Goal: Task Accomplishment & Management: Manage account settings

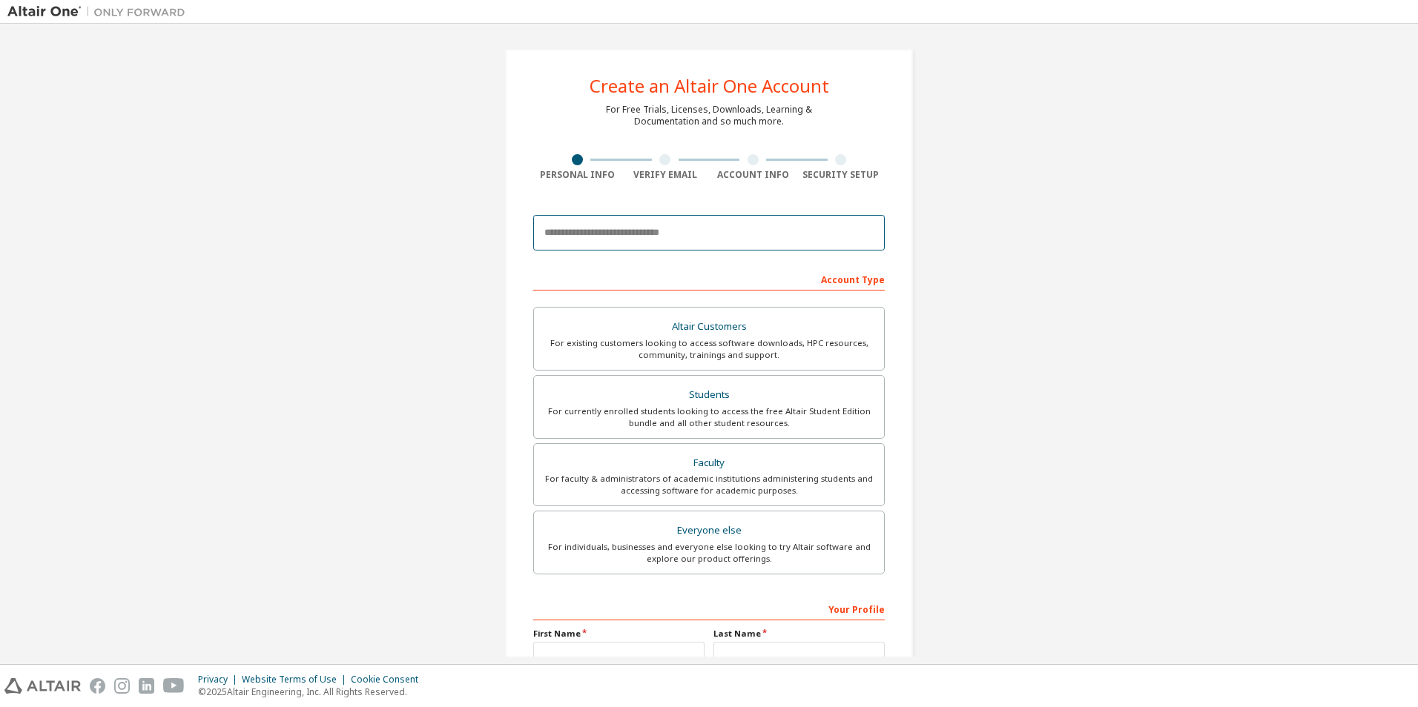
click at [704, 234] on input "email" at bounding box center [708, 233] width 351 height 36
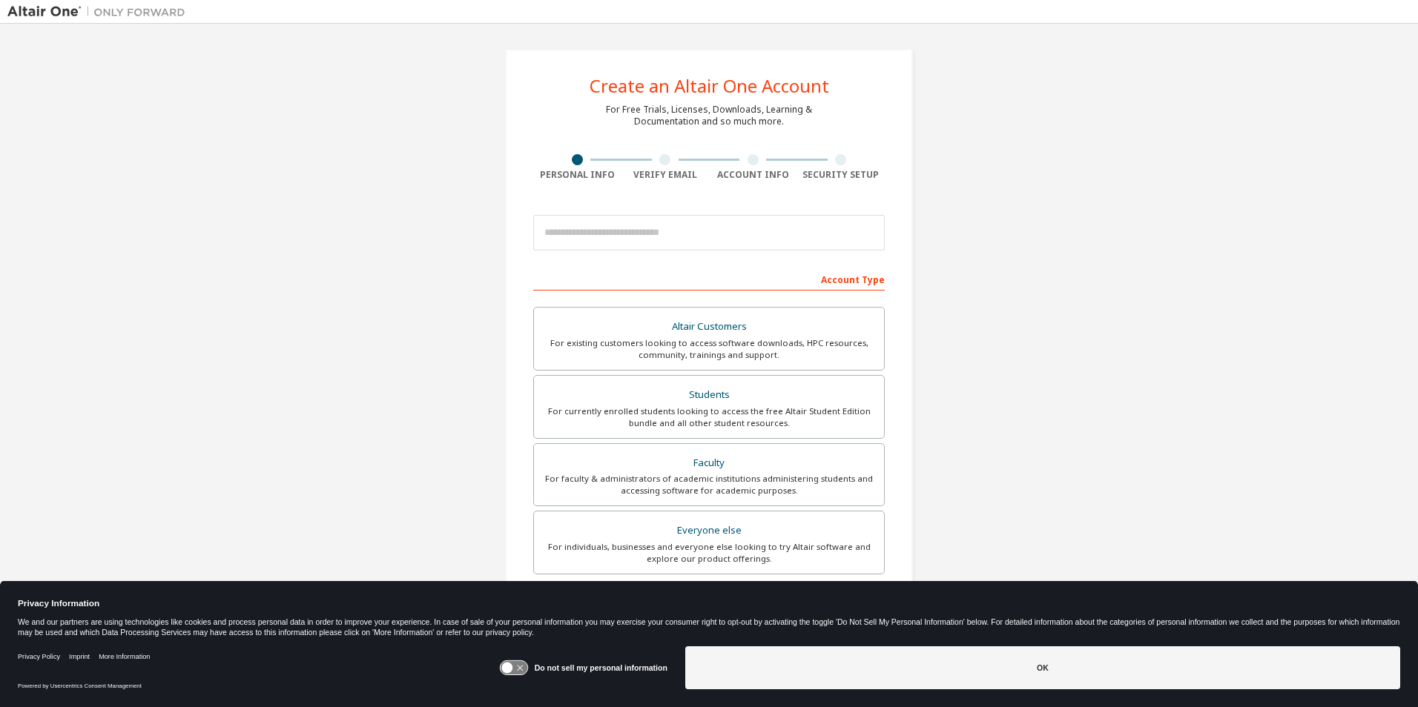
click at [679, 281] on div "Account Type" at bounding box center [708, 279] width 351 height 24
click at [681, 242] on input "email" at bounding box center [708, 233] width 351 height 36
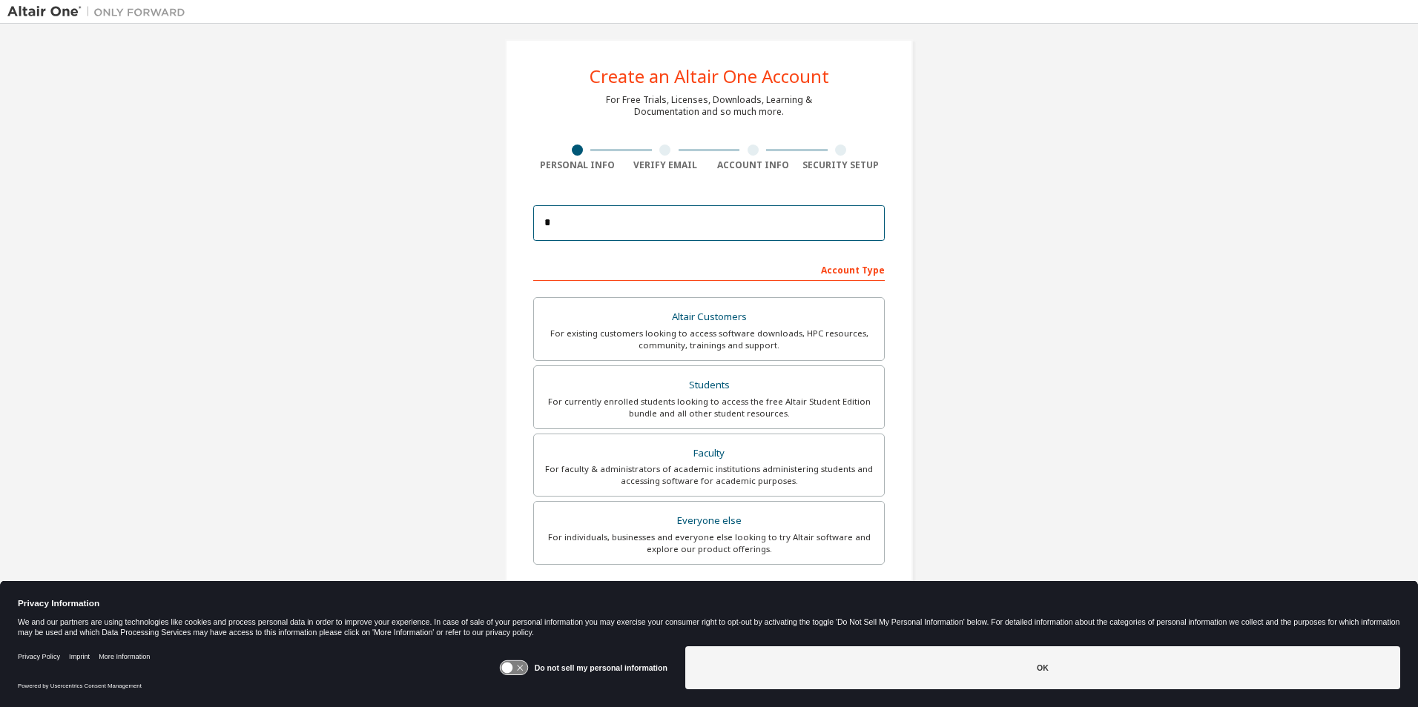
click at [677, 220] on input "*" at bounding box center [708, 223] width 351 height 36
click at [677, 225] on input "*" at bounding box center [708, 223] width 351 height 36
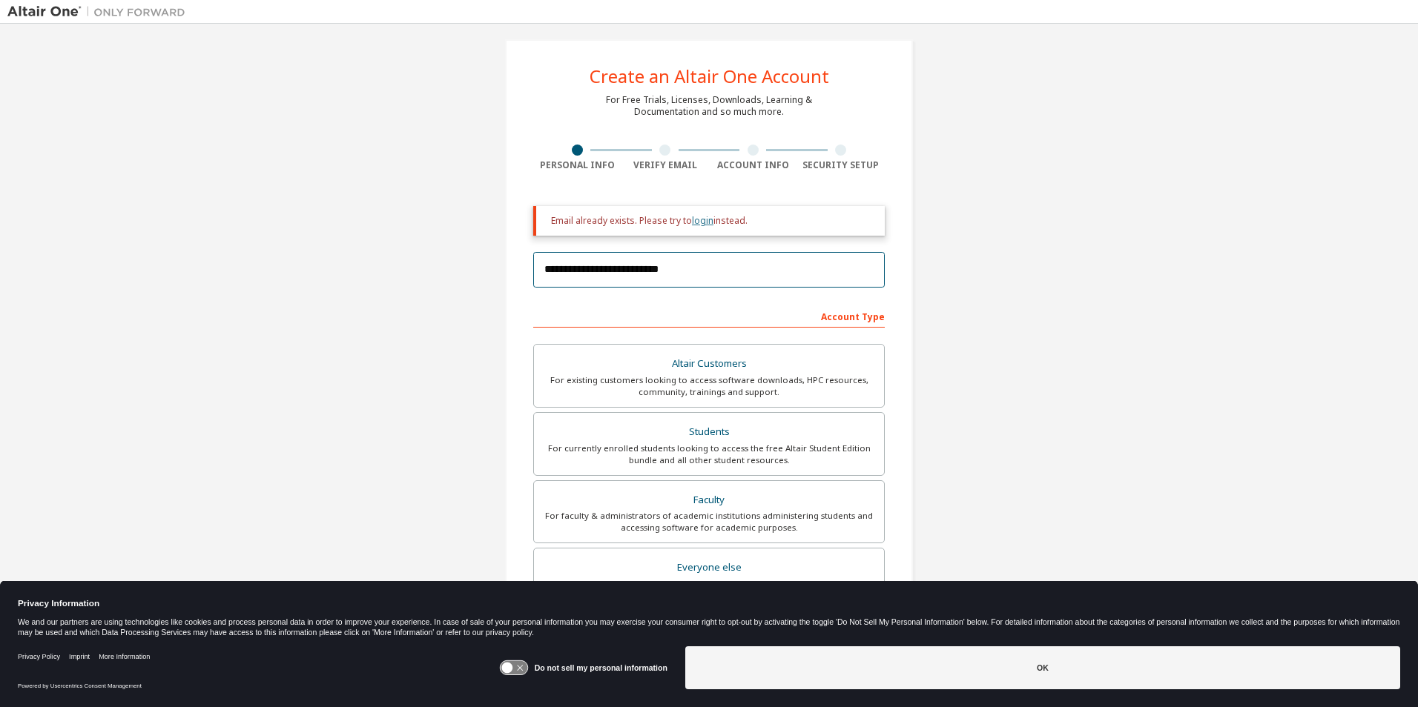
type input "**********"
click at [694, 222] on link "login" at bounding box center [703, 220] width 22 height 13
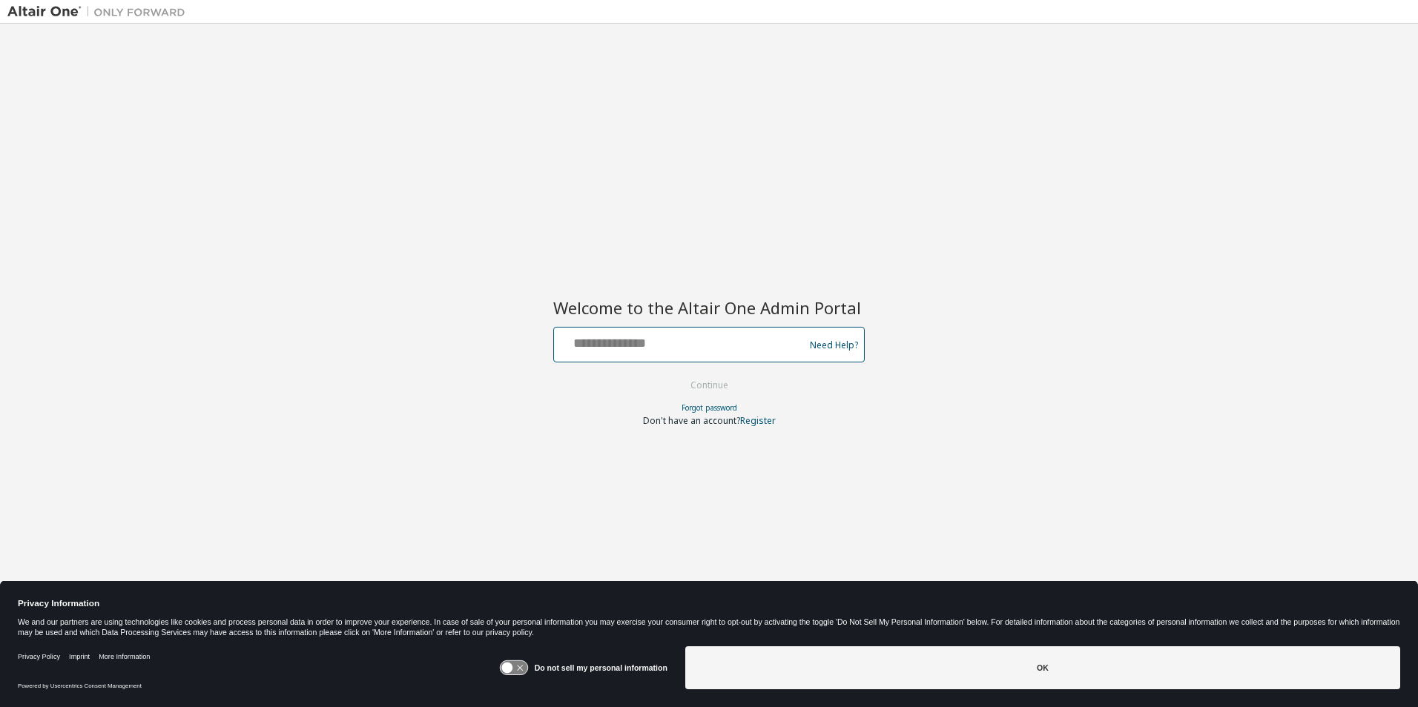
click at [718, 351] on input "text" at bounding box center [681, 342] width 242 height 22
type input "**********"
click at [675, 374] on button "Continue" at bounding box center [709, 385] width 69 height 22
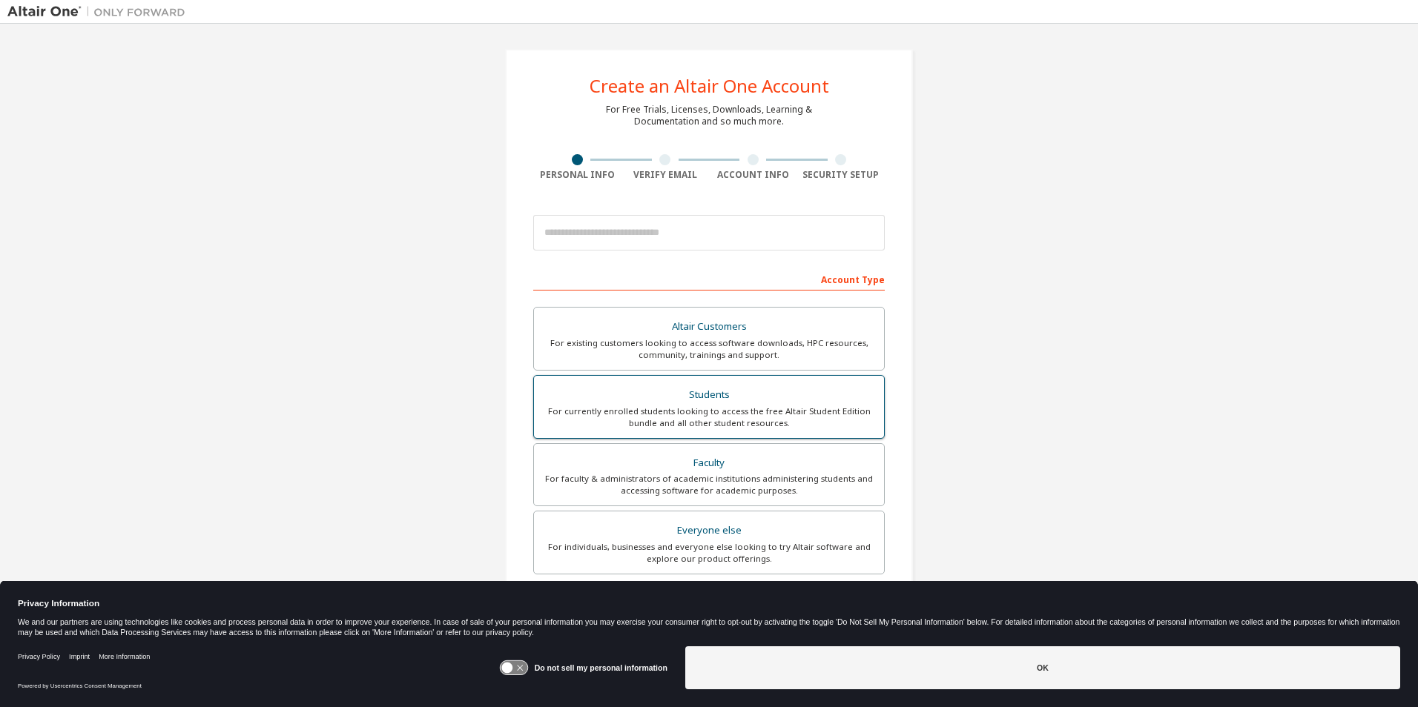
click at [822, 397] on div "Students" at bounding box center [709, 395] width 332 height 21
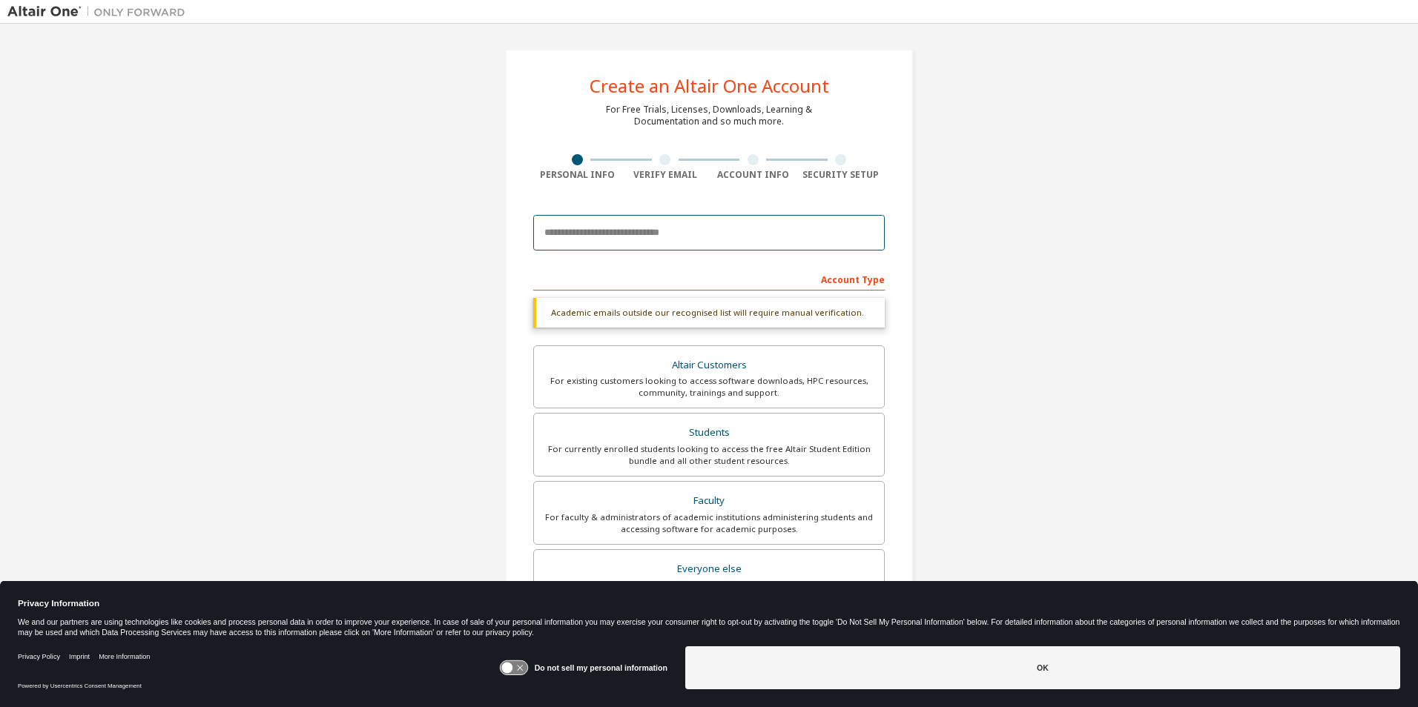
click at [730, 234] on input "email" at bounding box center [708, 233] width 351 height 36
type input "**********"
type input "******"
type input "***"
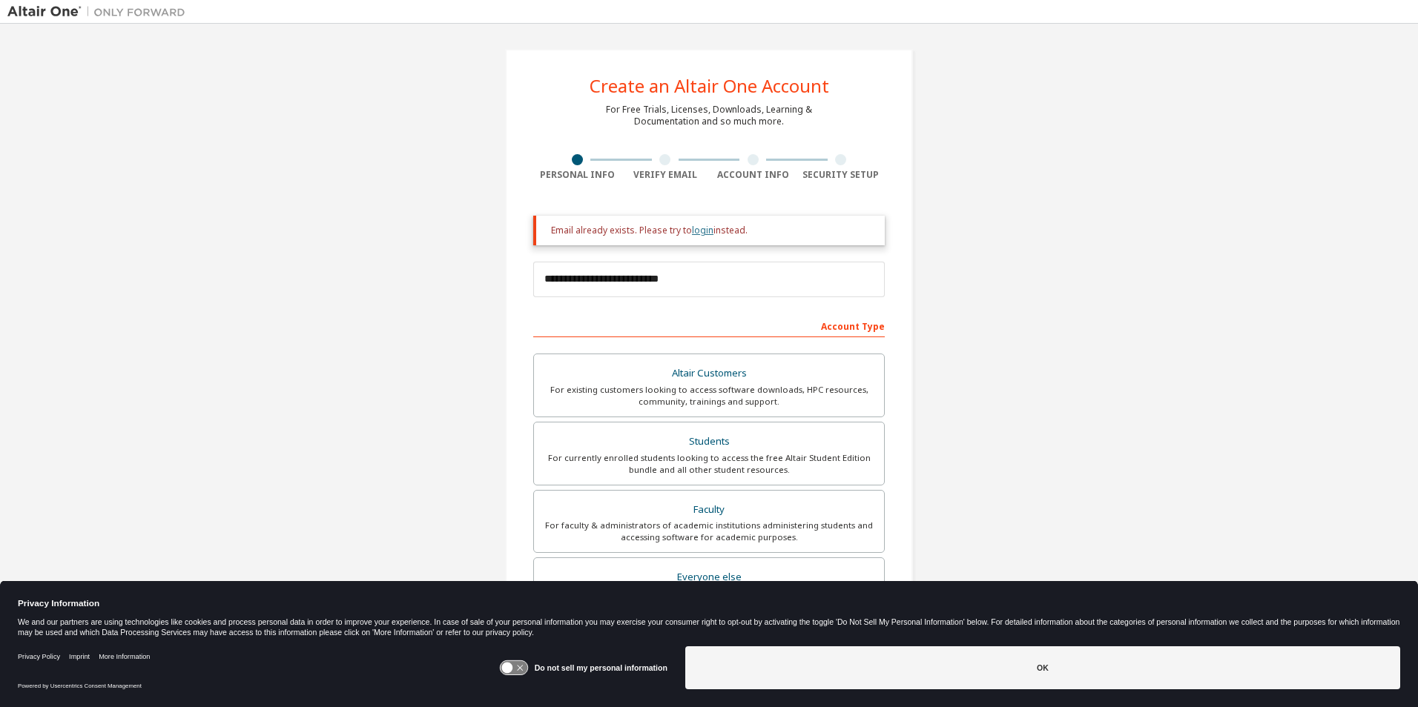
click at [698, 233] on link "login" at bounding box center [703, 230] width 22 height 13
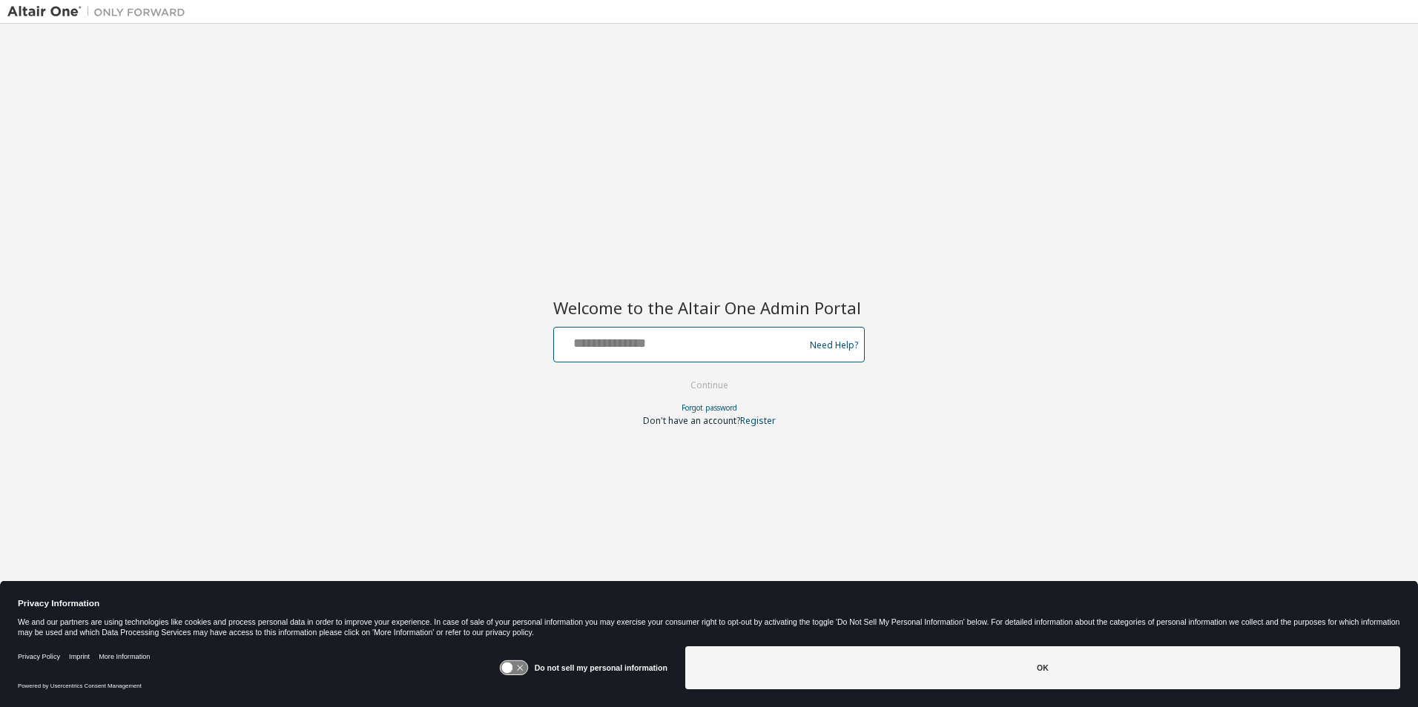
click at [704, 337] on input "text" at bounding box center [681, 342] width 242 height 22
type input "**********"
click at [697, 389] on button "Continue" at bounding box center [709, 385] width 69 height 22
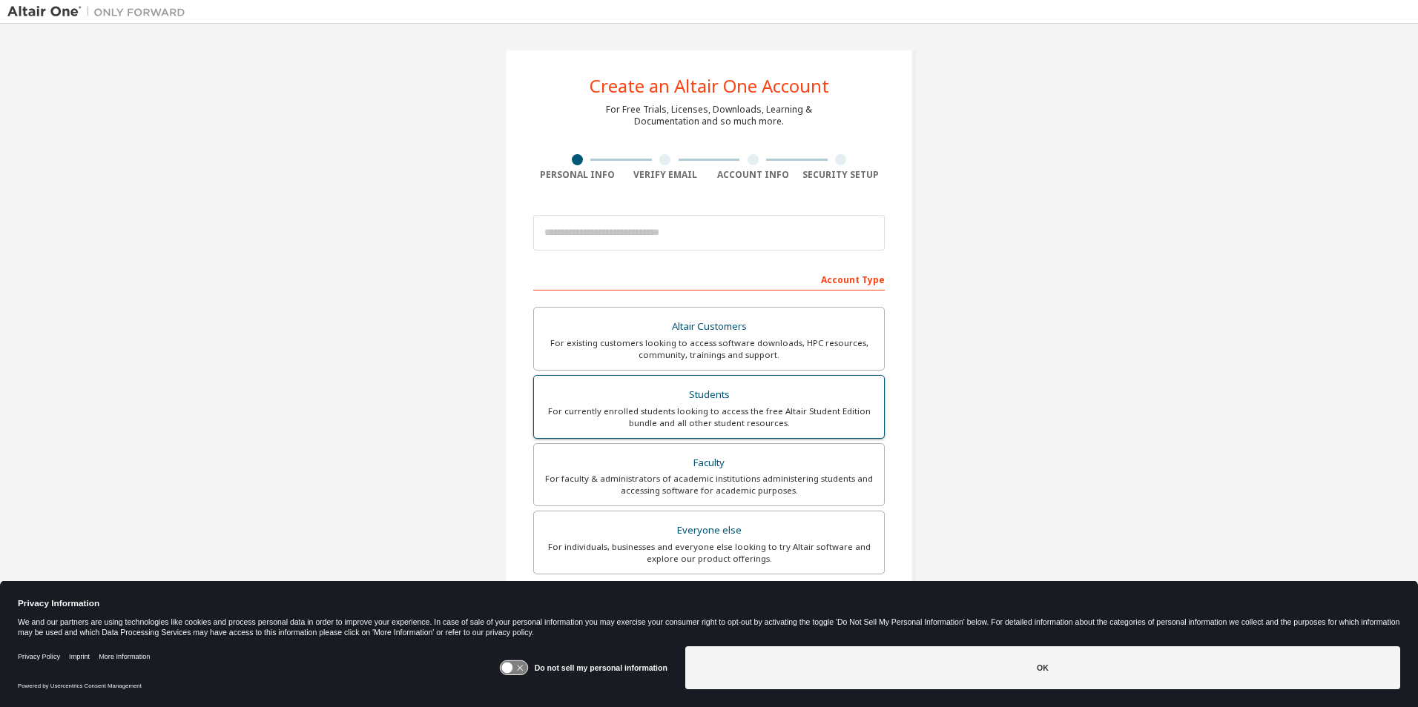
click at [748, 415] on div "For currently enrolled students looking to access the free Altair Student Editi…" at bounding box center [709, 418] width 332 height 24
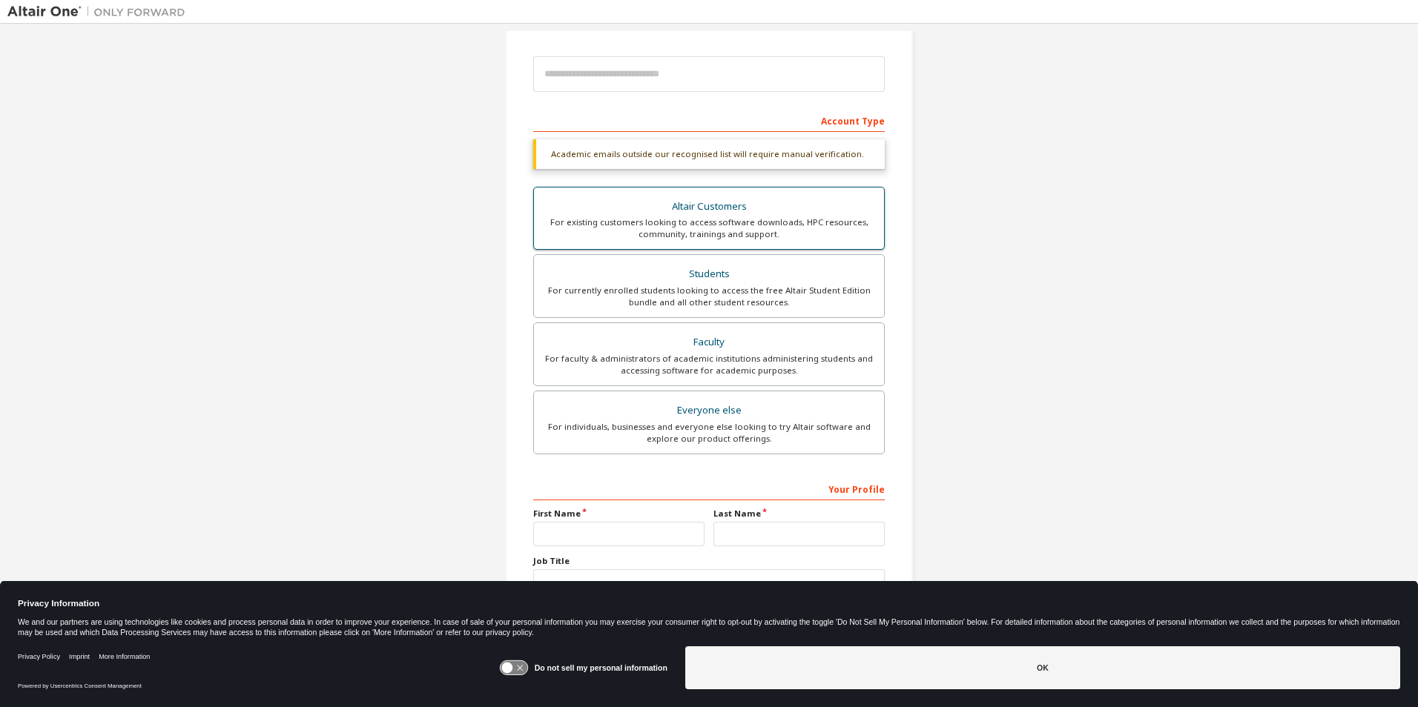
scroll to position [124, 0]
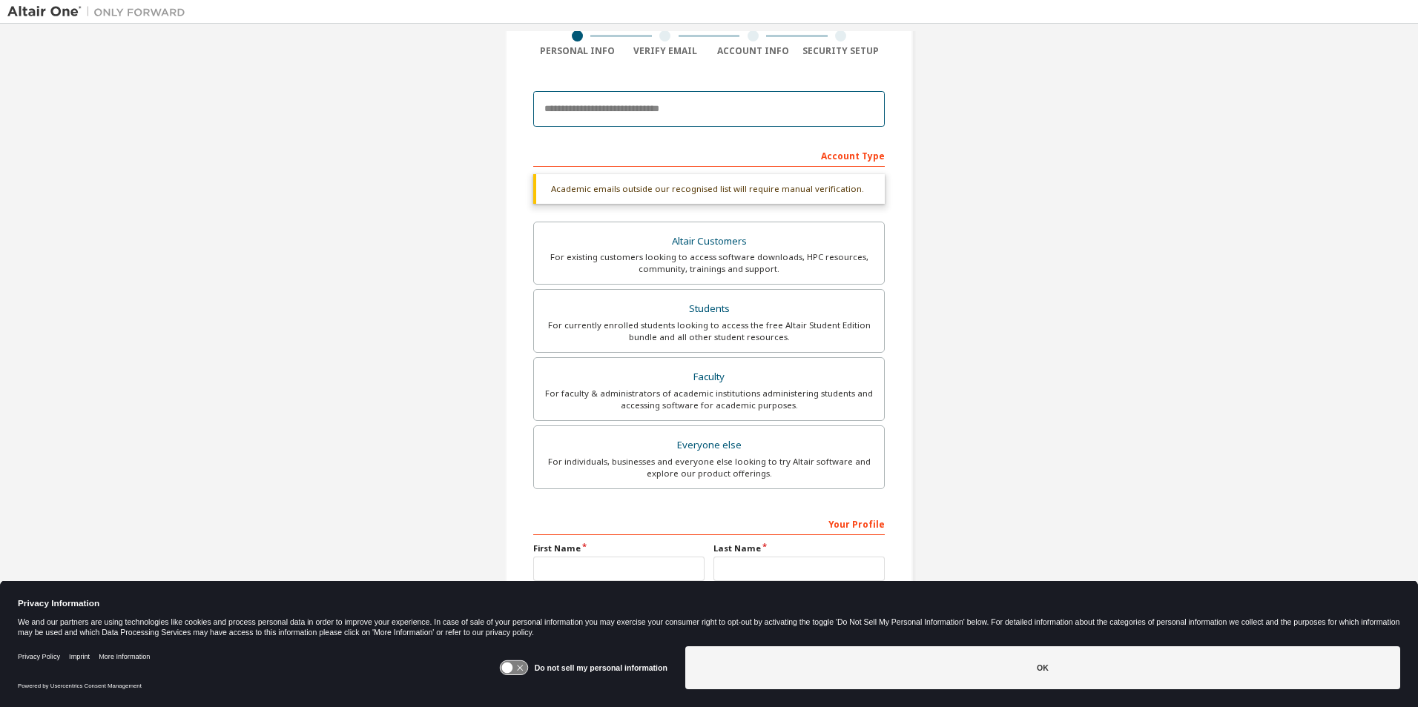
click at [695, 118] on input "email" at bounding box center [708, 109] width 351 height 36
click at [695, 118] on input "***" at bounding box center [708, 109] width 351 height 36
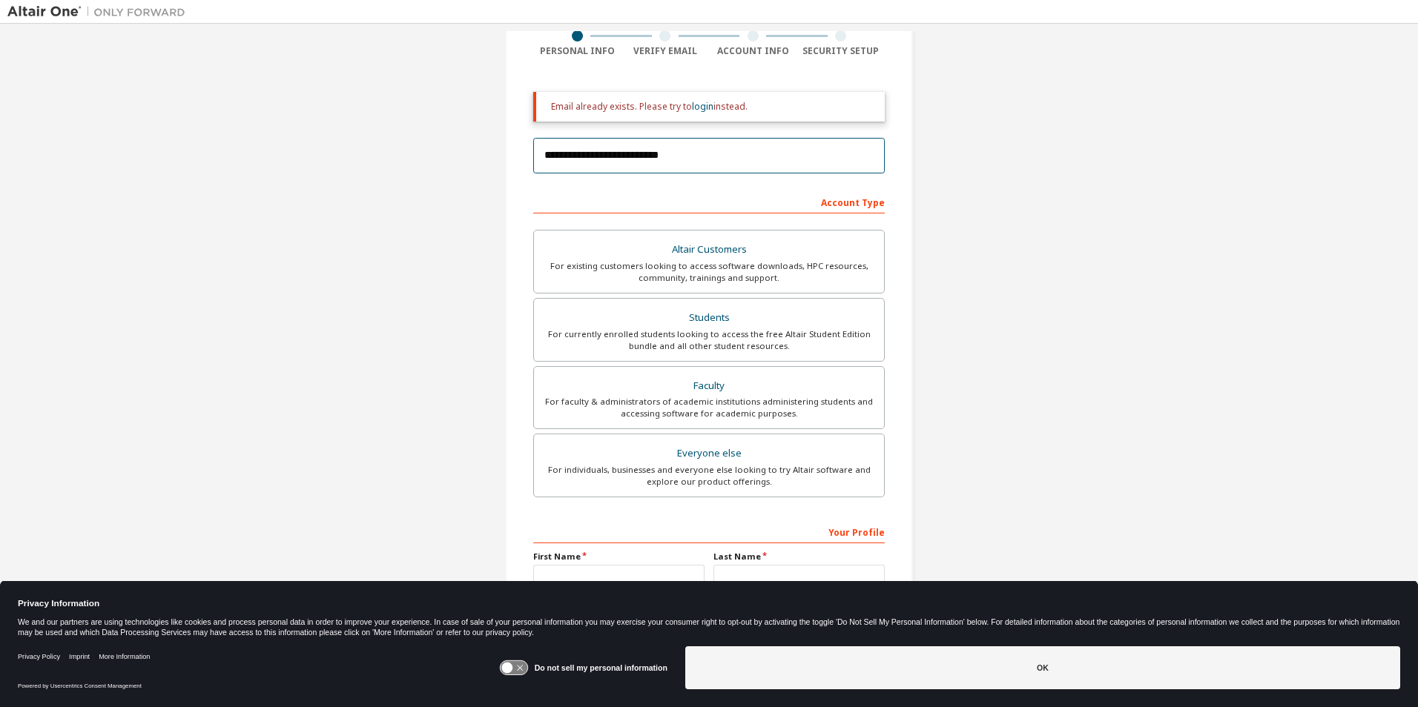
type input "**********"
click at [970, 131] on div "**********" at bounding box center [708, 323] width 1403 height 833
click at [703, 106] on link "login" at bounding box center [703, 106] width 22 height 13
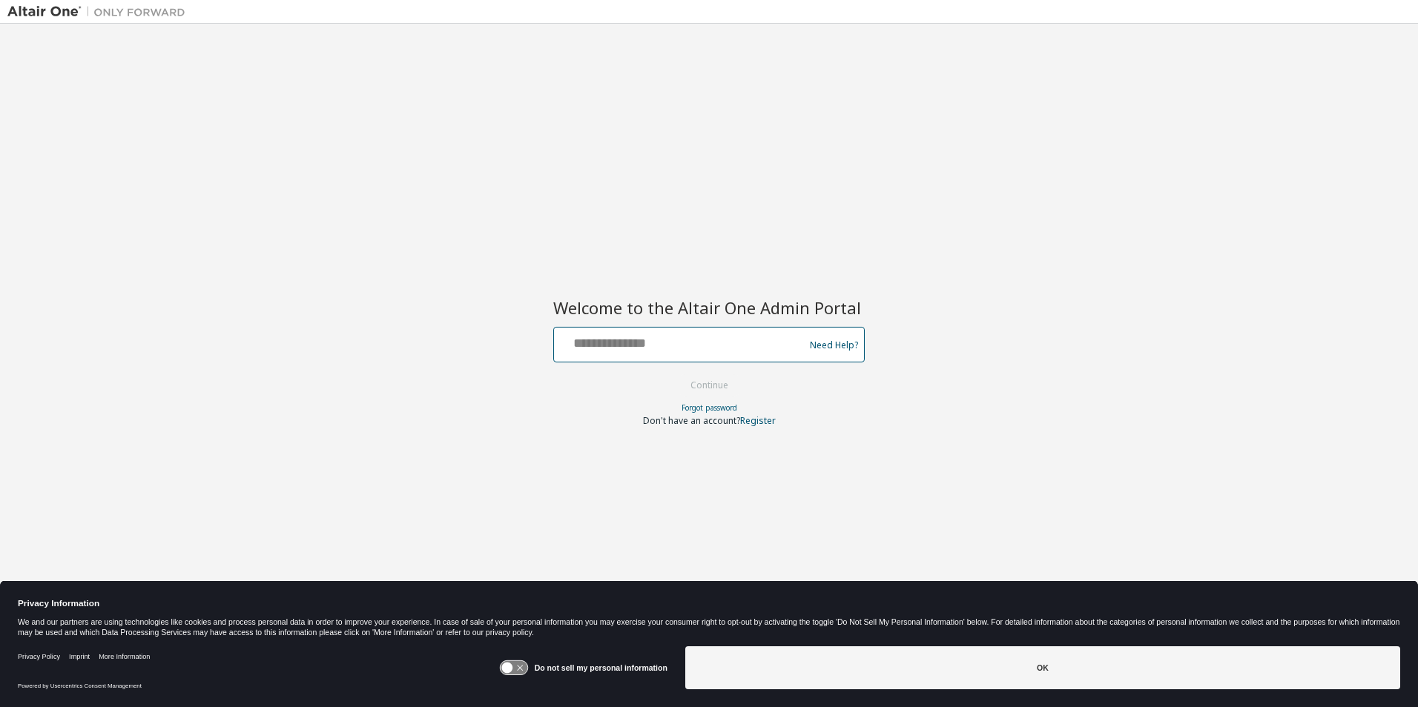
click at [715, 341] on input "text" at bounding box center [681, 342] width 242 height 22
type input "**********"
click at [714, 386] on button "Continue" at bounding box center [709, 385] width 69 height 22
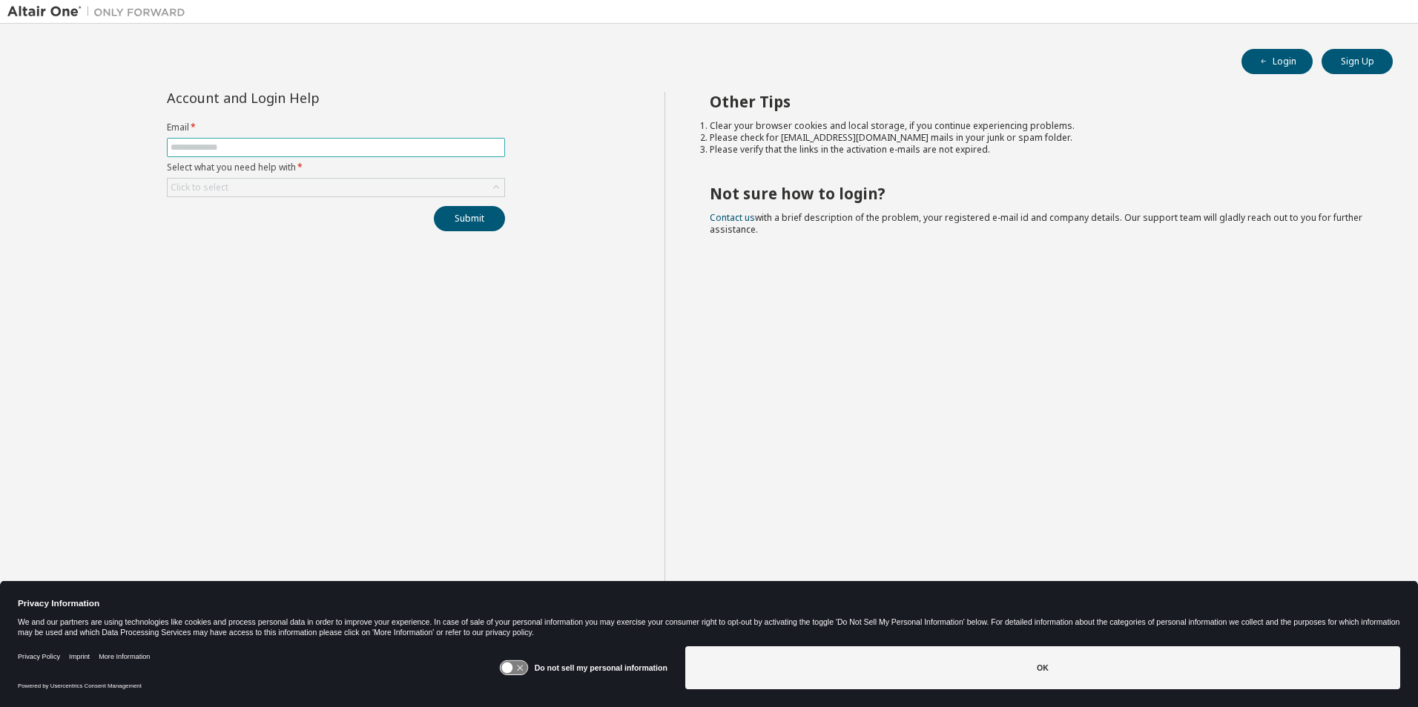
click at [402, 153] on input "text" at bounding box center [336, 148] width 331 height 12
type input "**********"
click at [317, 182] on div "Click to select" at bounding box center [336, 188] width 337 height 18
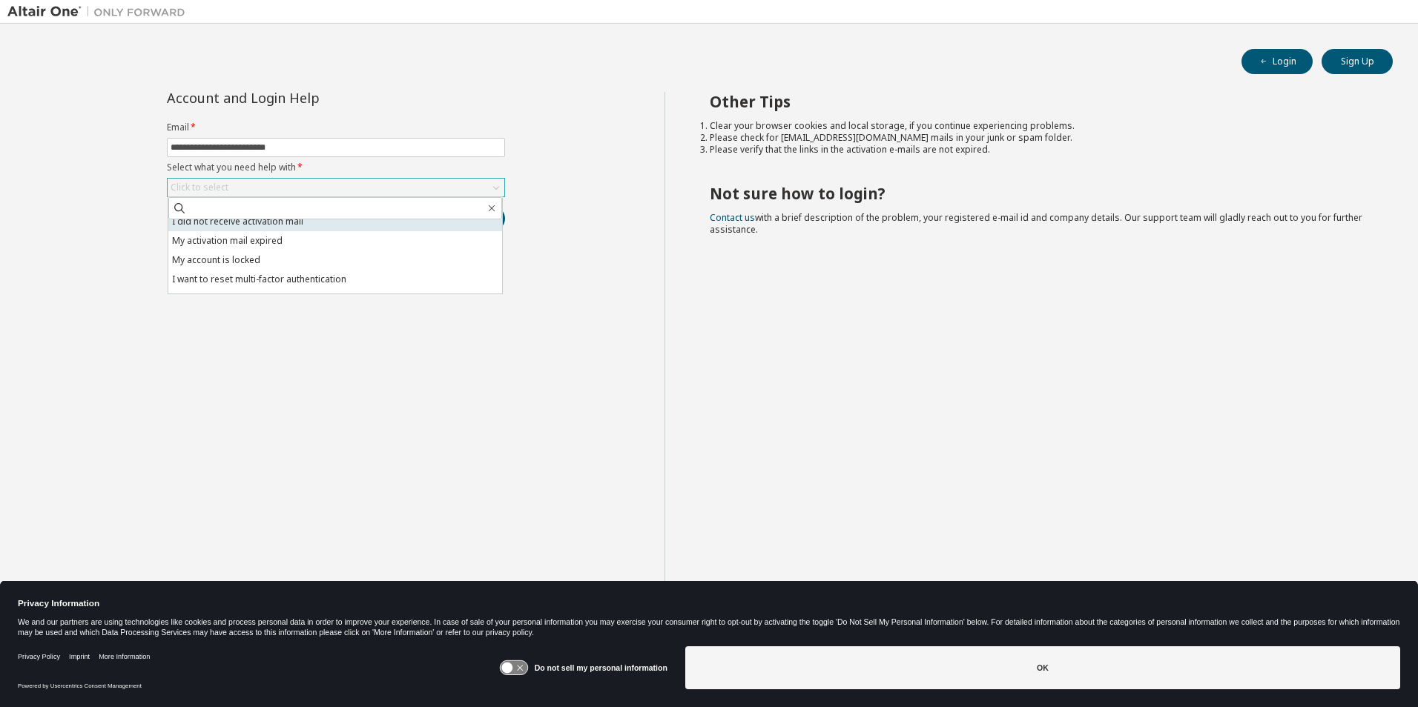
scroll to position [42, 0]
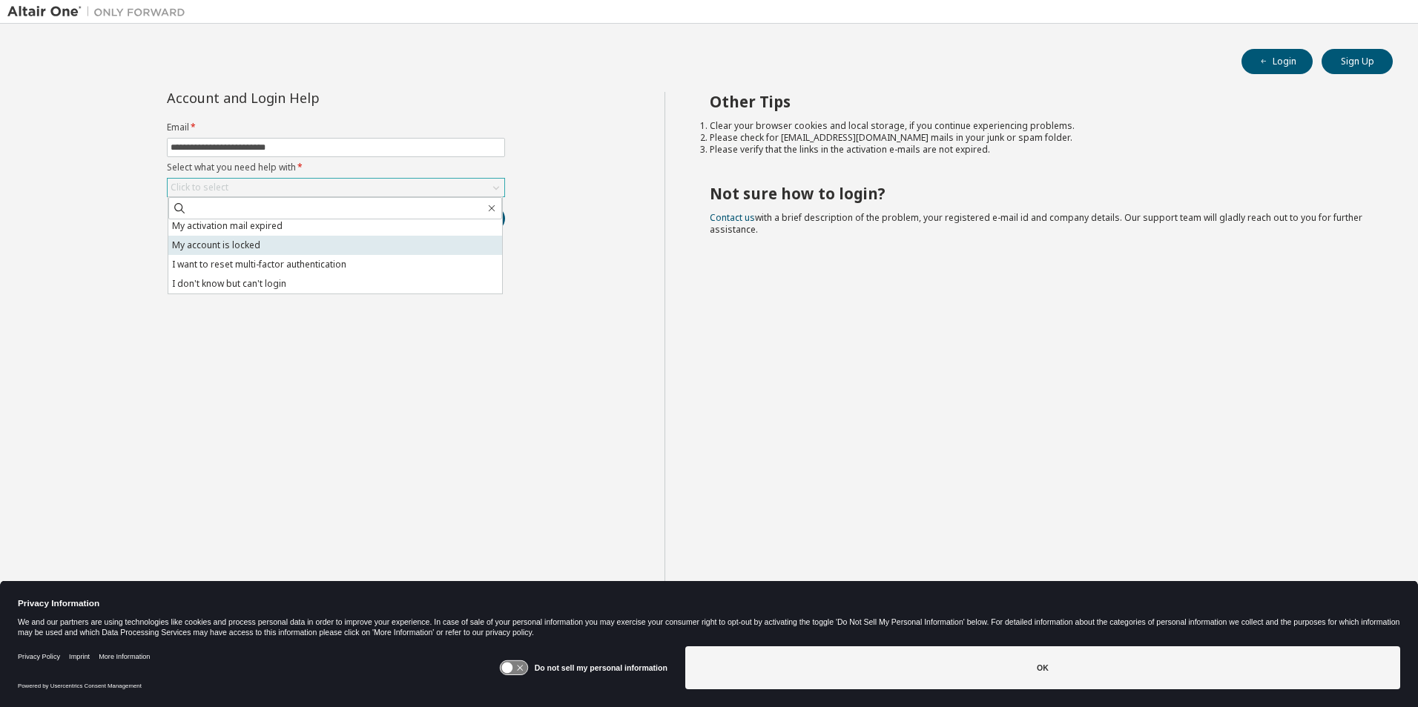
click at [280, 246] on li "My account is locked" at bounding box center [335, 245] width 334 height 19
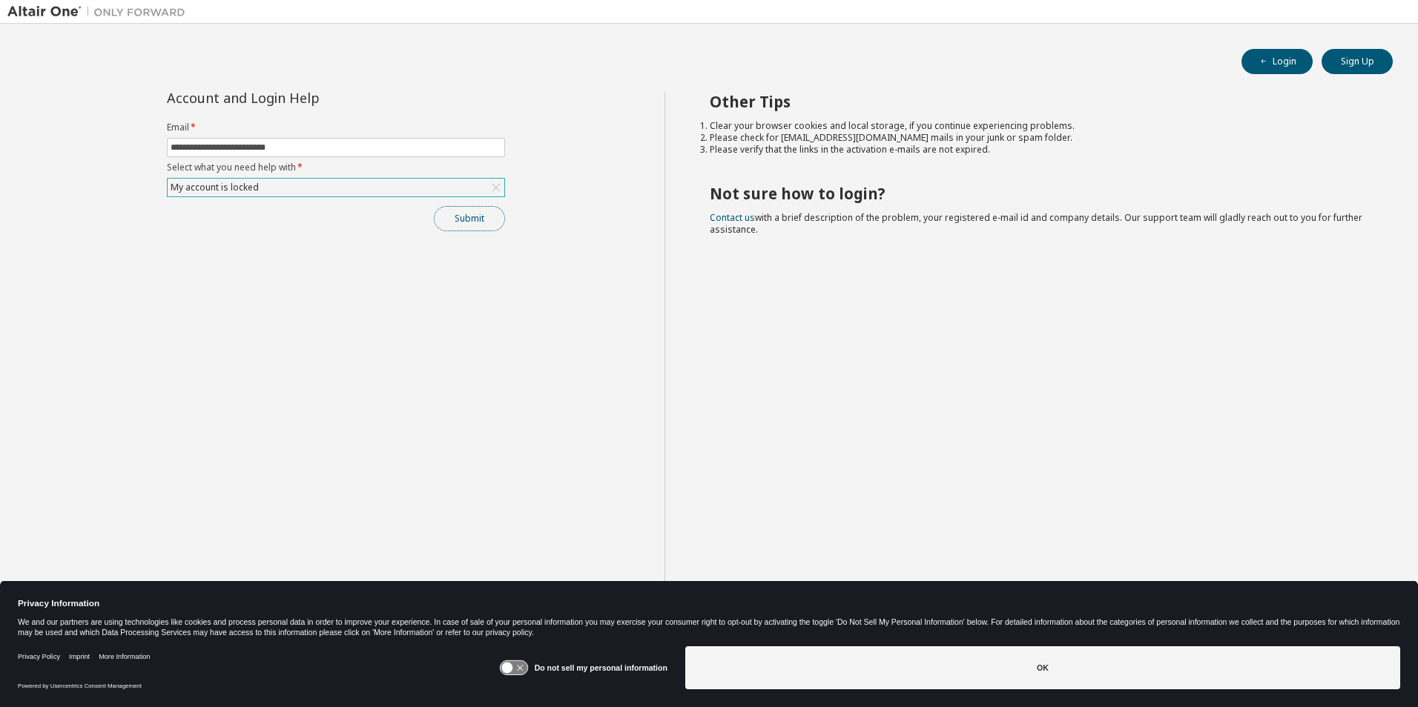
click at [462, 219] on button "Submit" at bounding box center [469, 218] width 71 height 25
click at [733, 264] on div "Other Tips Clear your browser cookies and local storage, if you continue experi…" at bounding box center [1037, 365] width 747 height 547
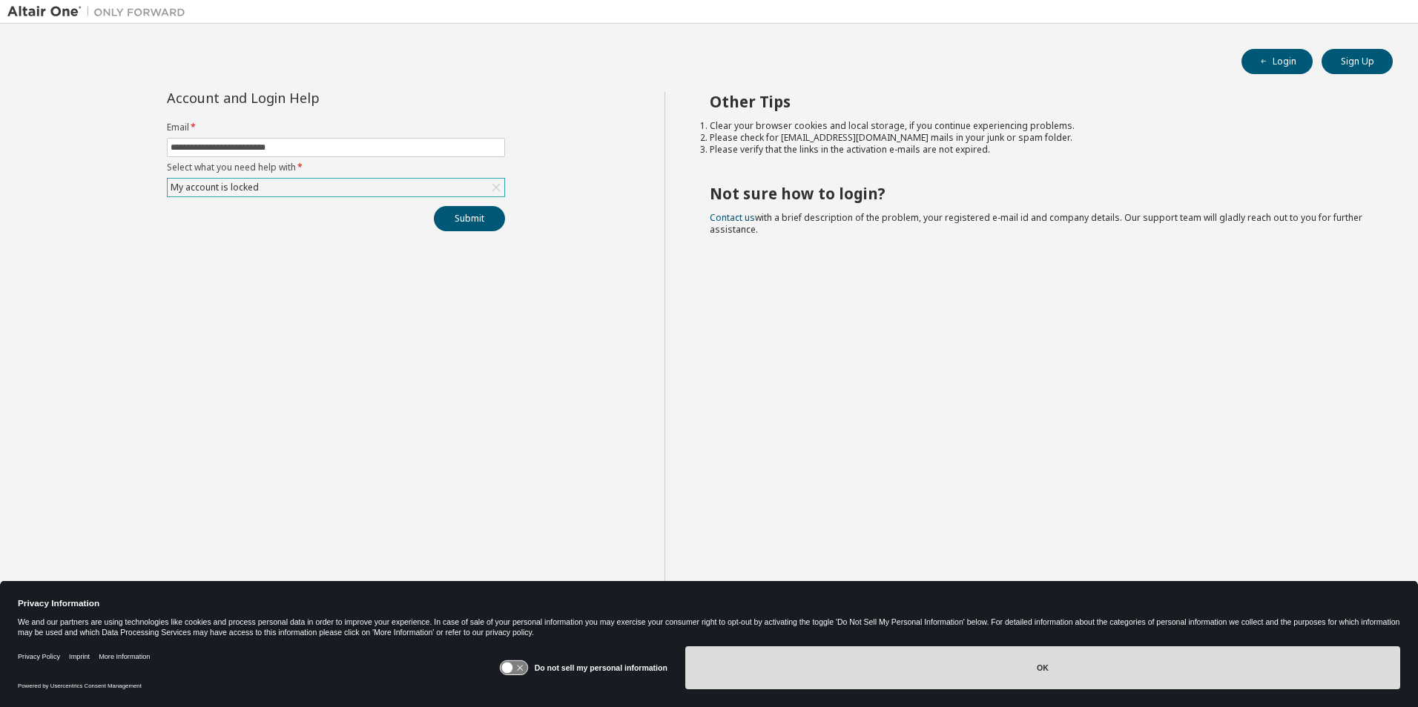
click at [1015, 678] on button "OK" at bounding box center [1042, 668] width 715 height 43
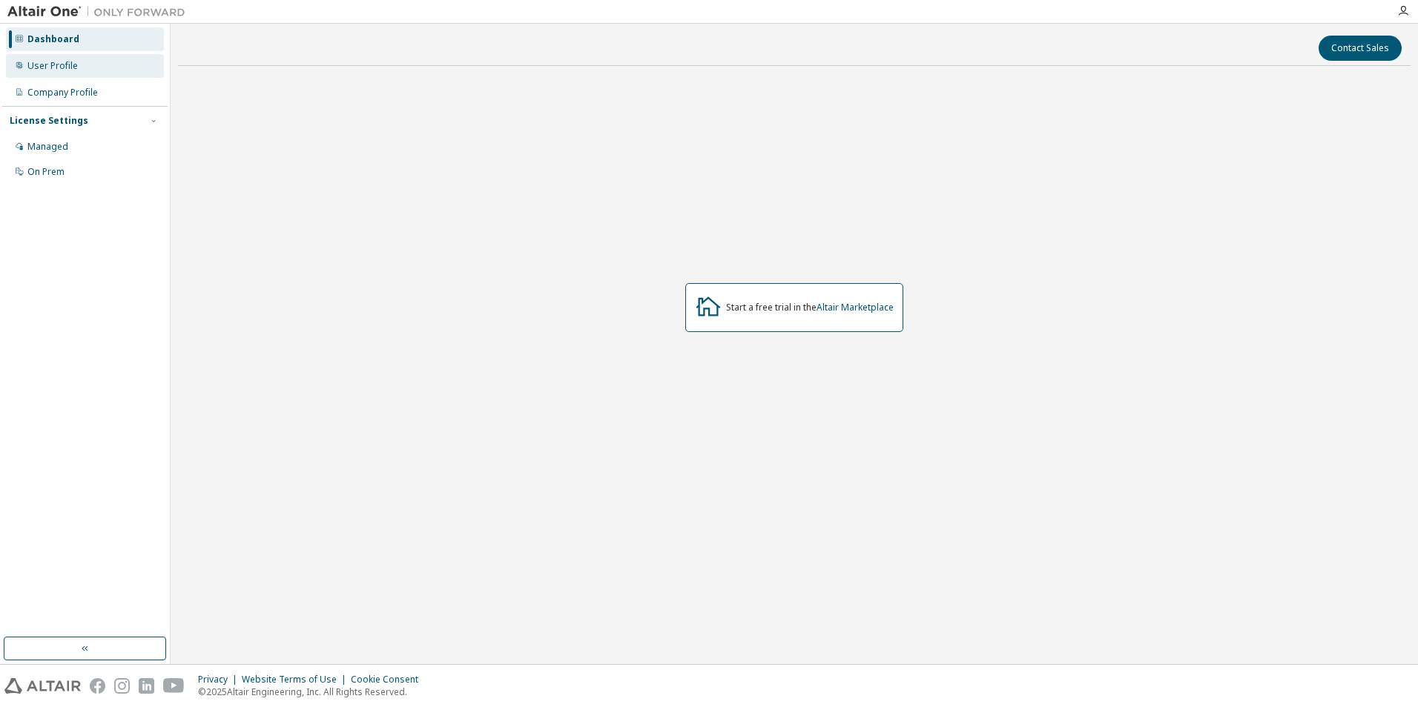
click at [65, 69] on div "User Profile" at bounding box center [52, 66] width 50 height 12
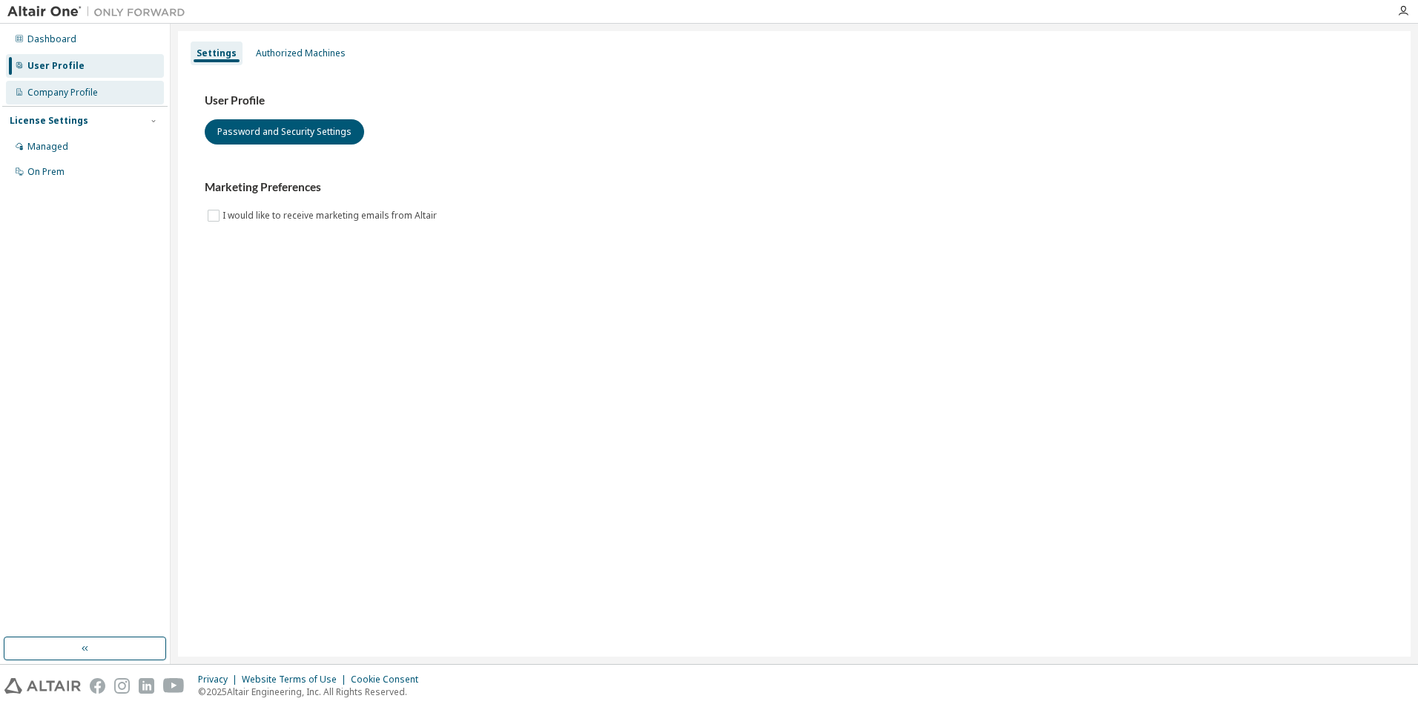
click at [67, 90] on div "Company Profile" at bounding box center [62, 93] width 70 height 12
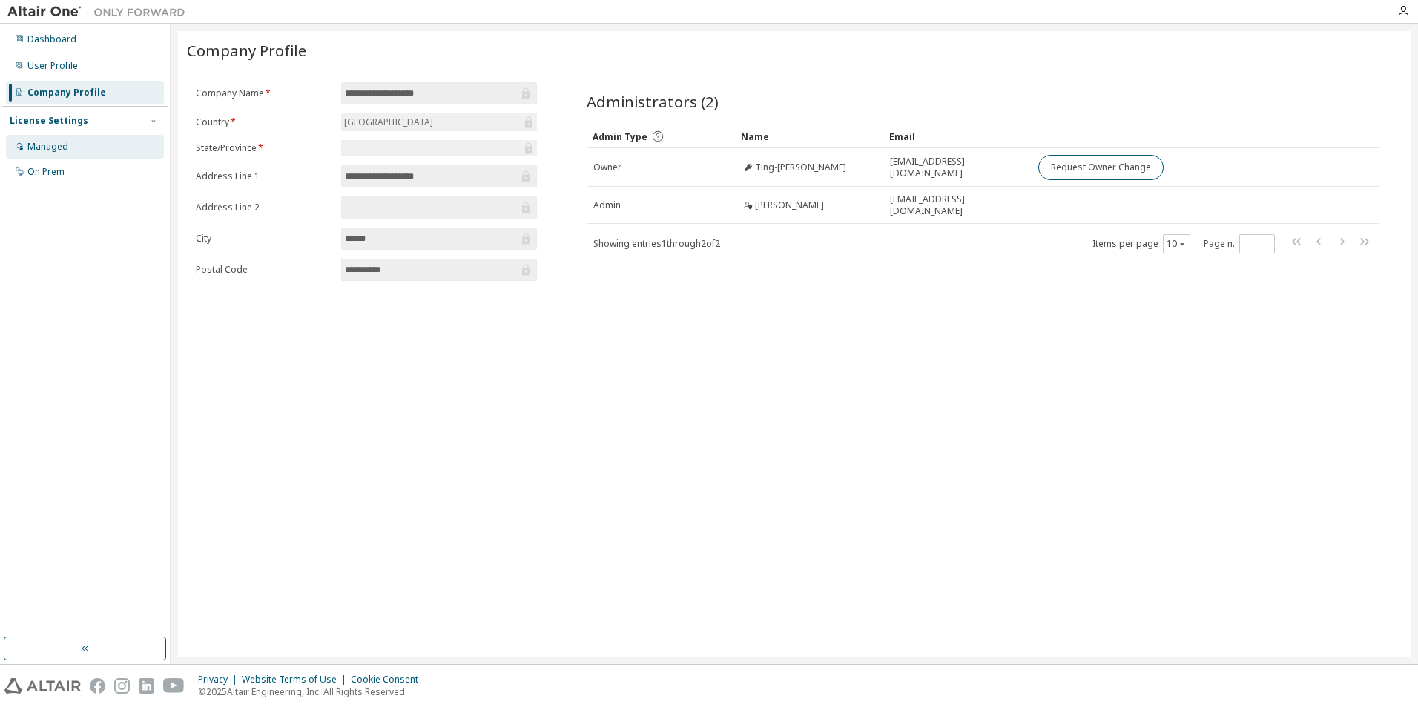
click at [64, 142] on div "Managed" at bounding box center [47, 147] width 41 height 12
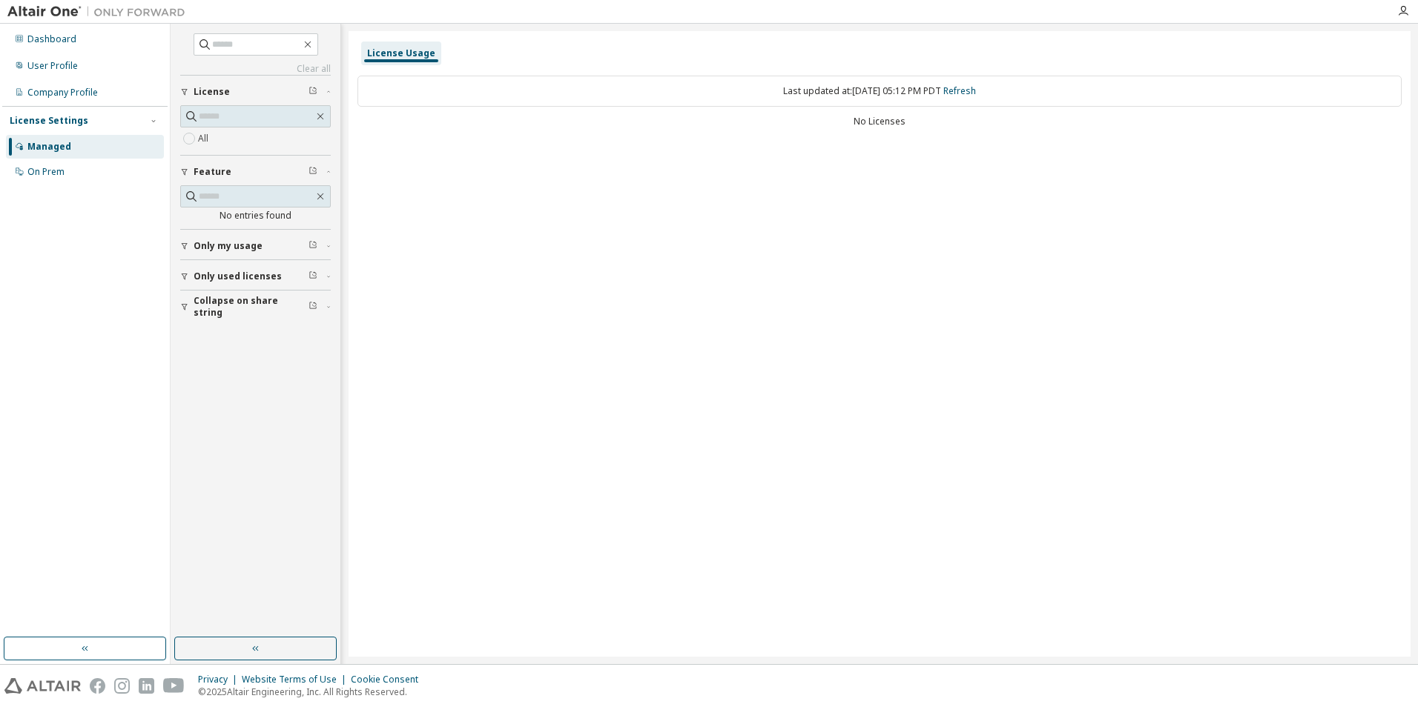
click at [242, 242] on span "Only my usage" at bounding box center [228, 246] width 69 height 12
click at [244, 243] on span "Only my usage" at bounding box center [228, 246] width 69 height 12
click at [246, 266] on button "Only used licenses" at bounding box center [255, 276] width 151 height 33
click at [70, 167] on div "On Prem" at bounding box center [85, 172] width 158 height 24
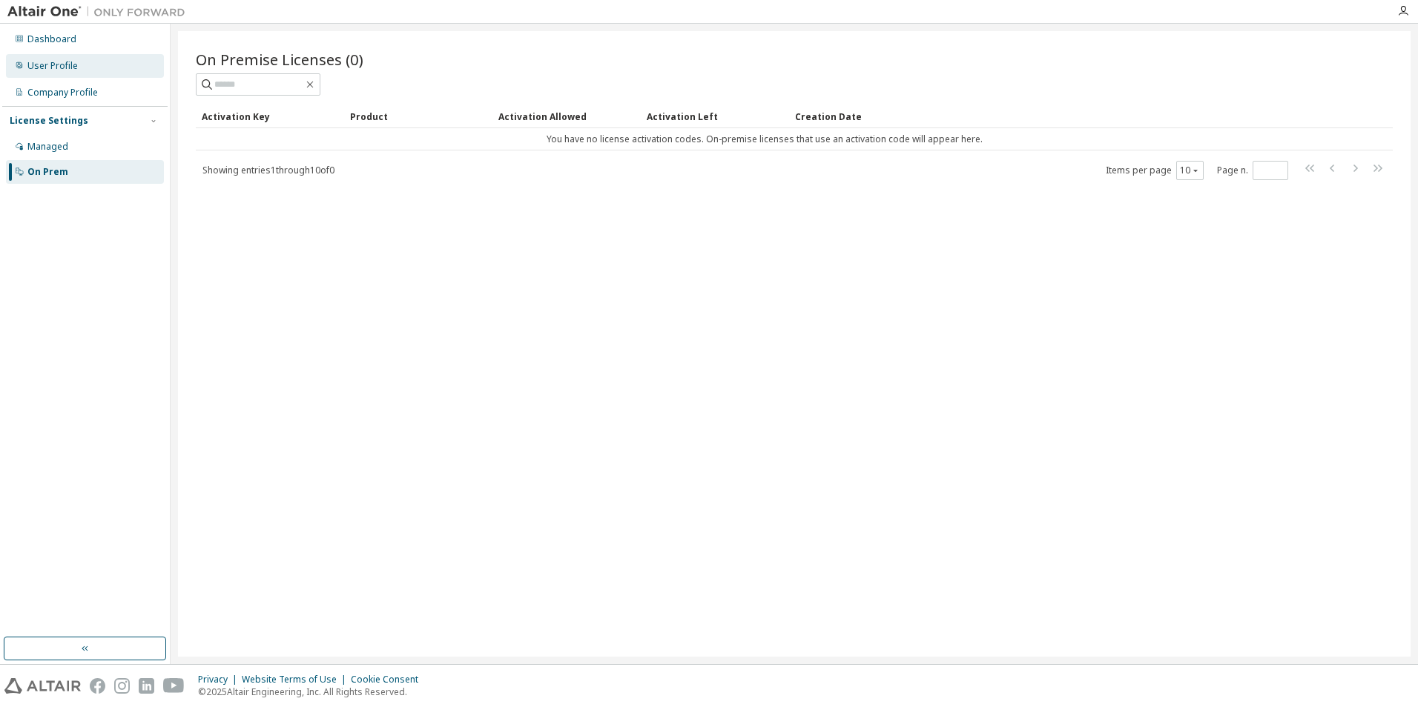
click at [70, 60] on div "User Profile" at bounding box center [52, 66] width 50 height 12
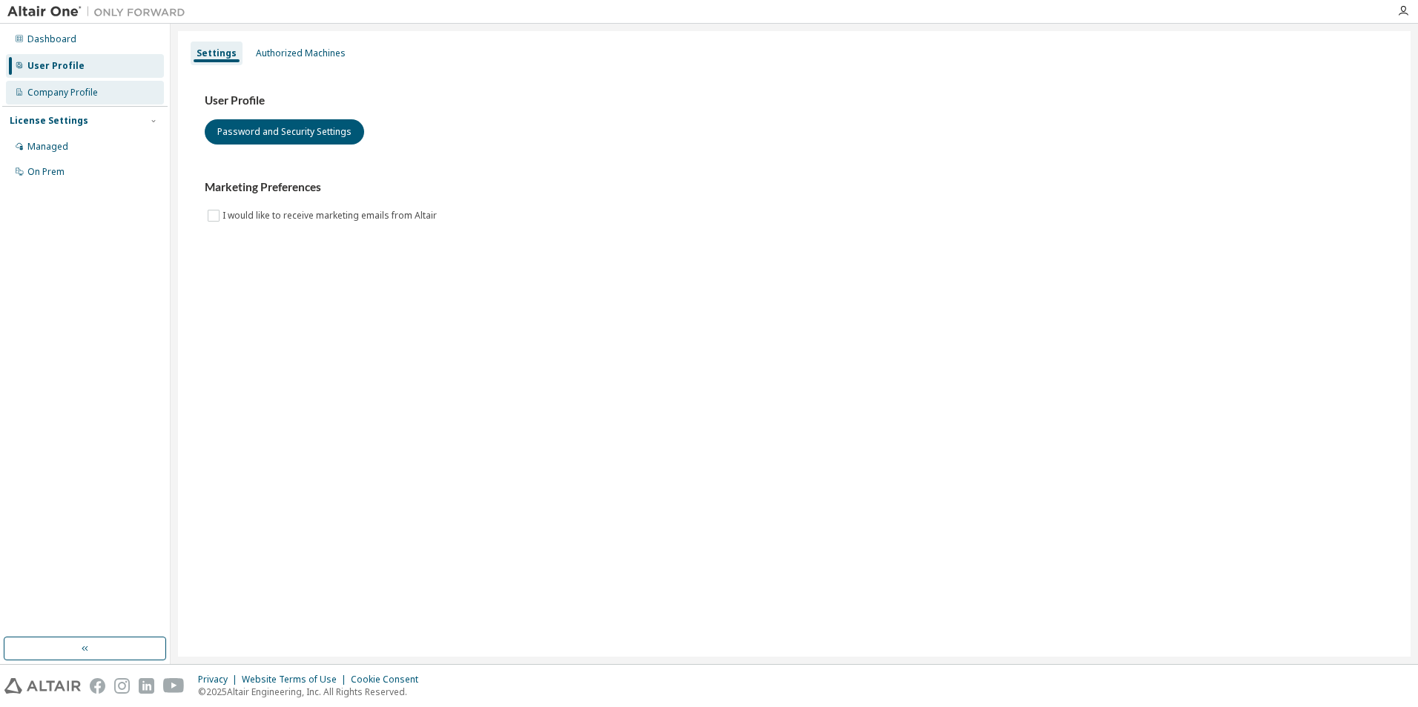
click at [73, 87] on div "Company Profile" at bounding box center [62, 93] width 70 height 12
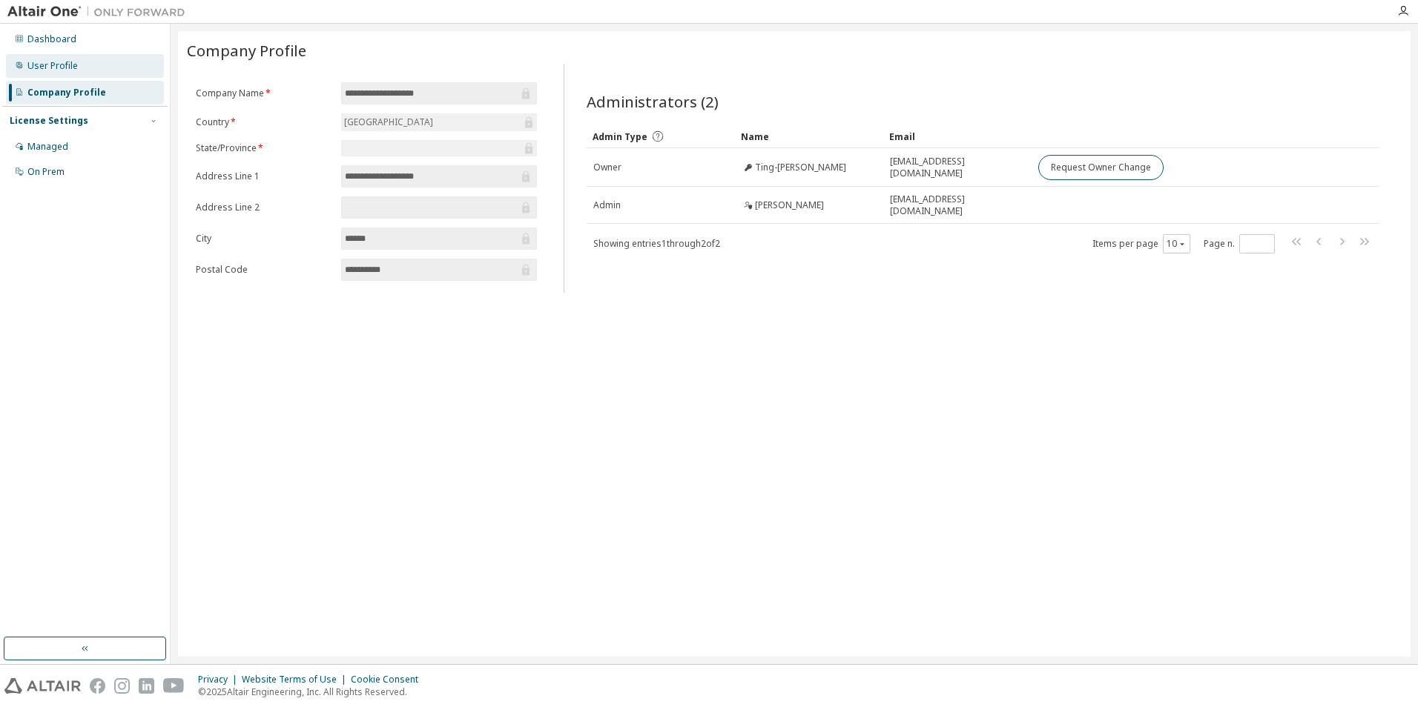
click at [90, 68] on div "User Profile" at bounding box center [85, 66] width 158 height 24
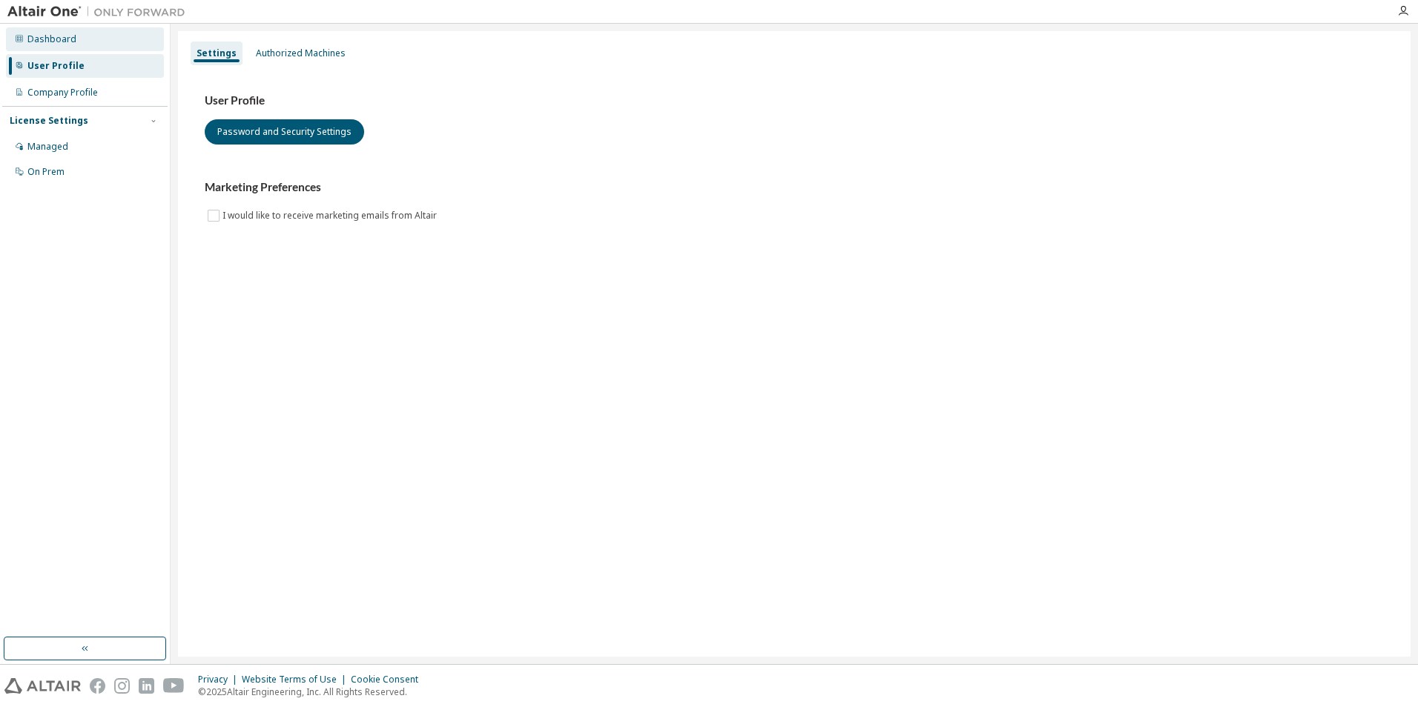
click at [88, 39] on div "Dashboard" at bounding box center [85, 39] width 158 height 24
click at [72, 121] on div "License Settings" at bounding box center [49, 121] width 79 height 12
drag, startPoint x: 72, startPoint y: 121, endPoint x: 61, endPoint y: 141, distance: 22.9
click at [61, 141] on div "Managed" at bounding box center [47, 147] width 41 height 12
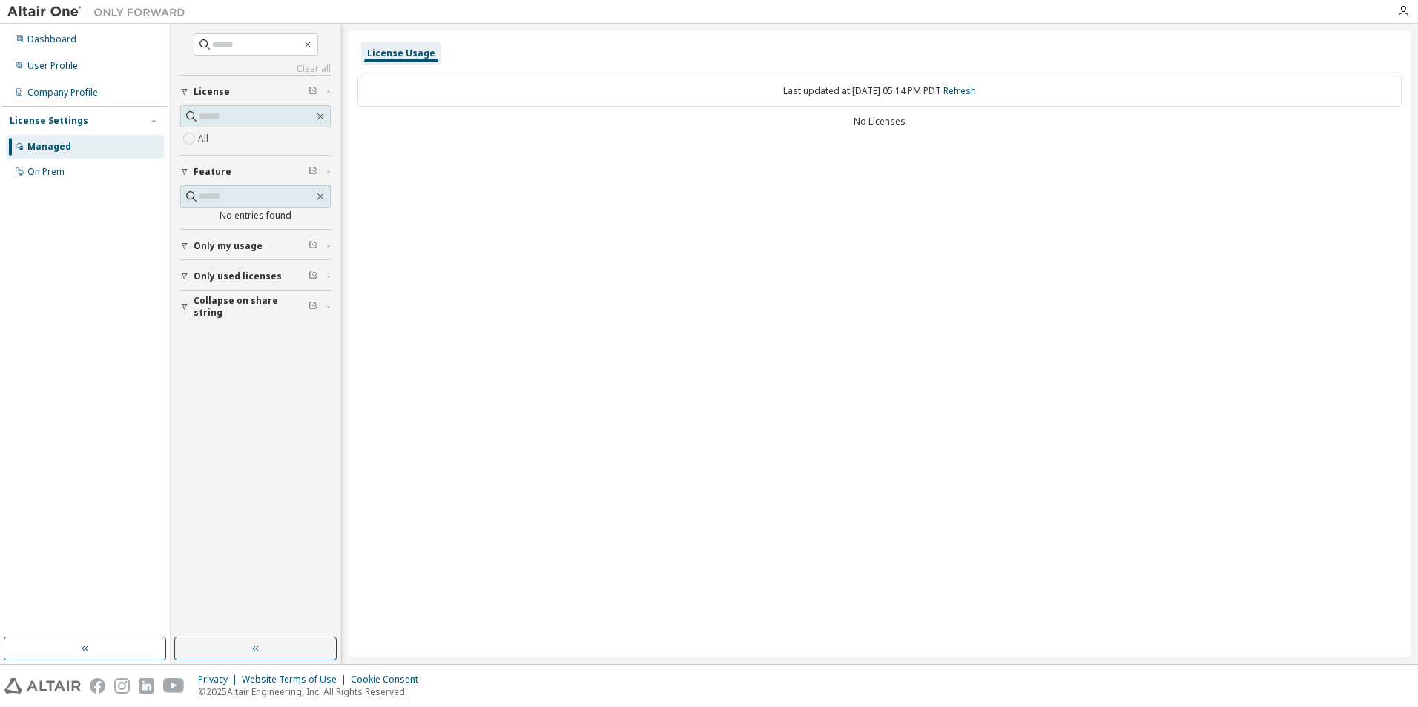
click at [59, 154] on div "Managed" at bounding box center [85, 147] width 158 height 24
click at [56, 171] on div "On Prem" at bounding box center [45, 172] width 37 height 12
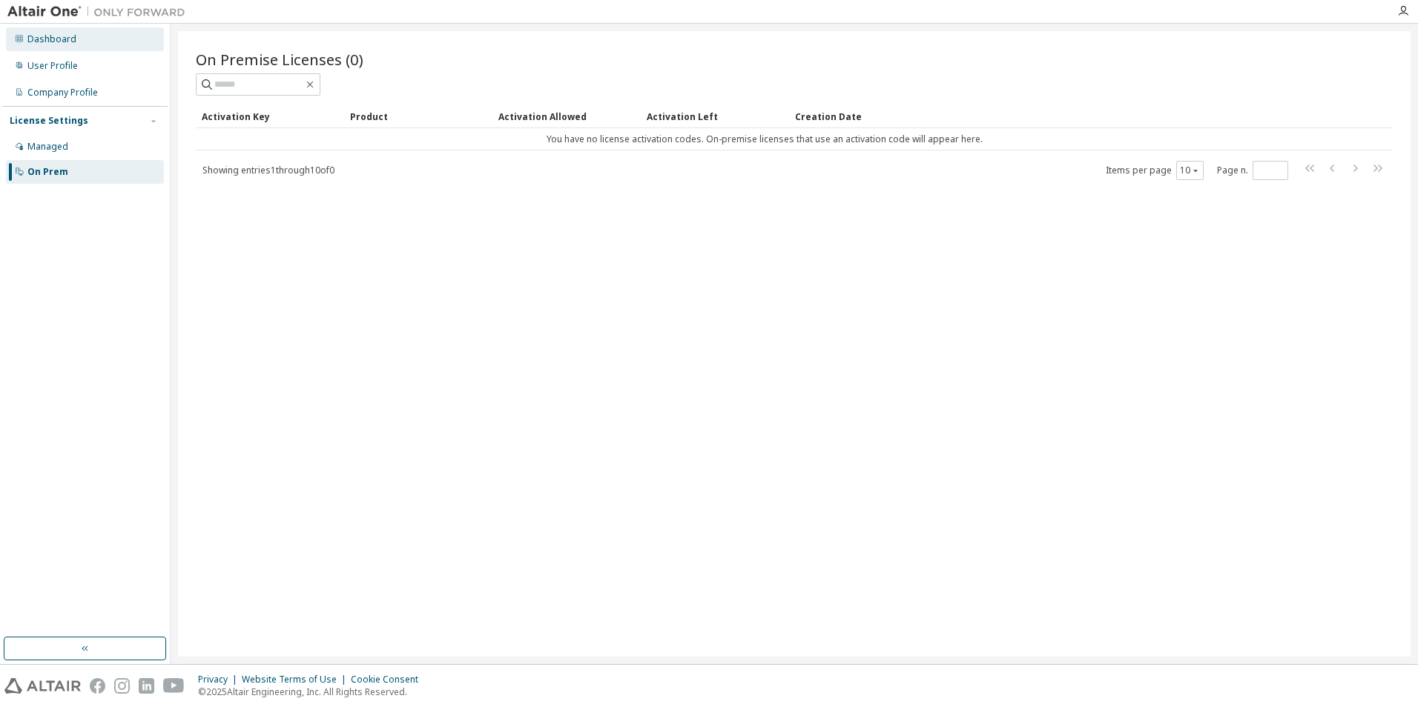
click at [76, 37] on div "Dashboard" at bounding box center [85, 39] width 158 height 24
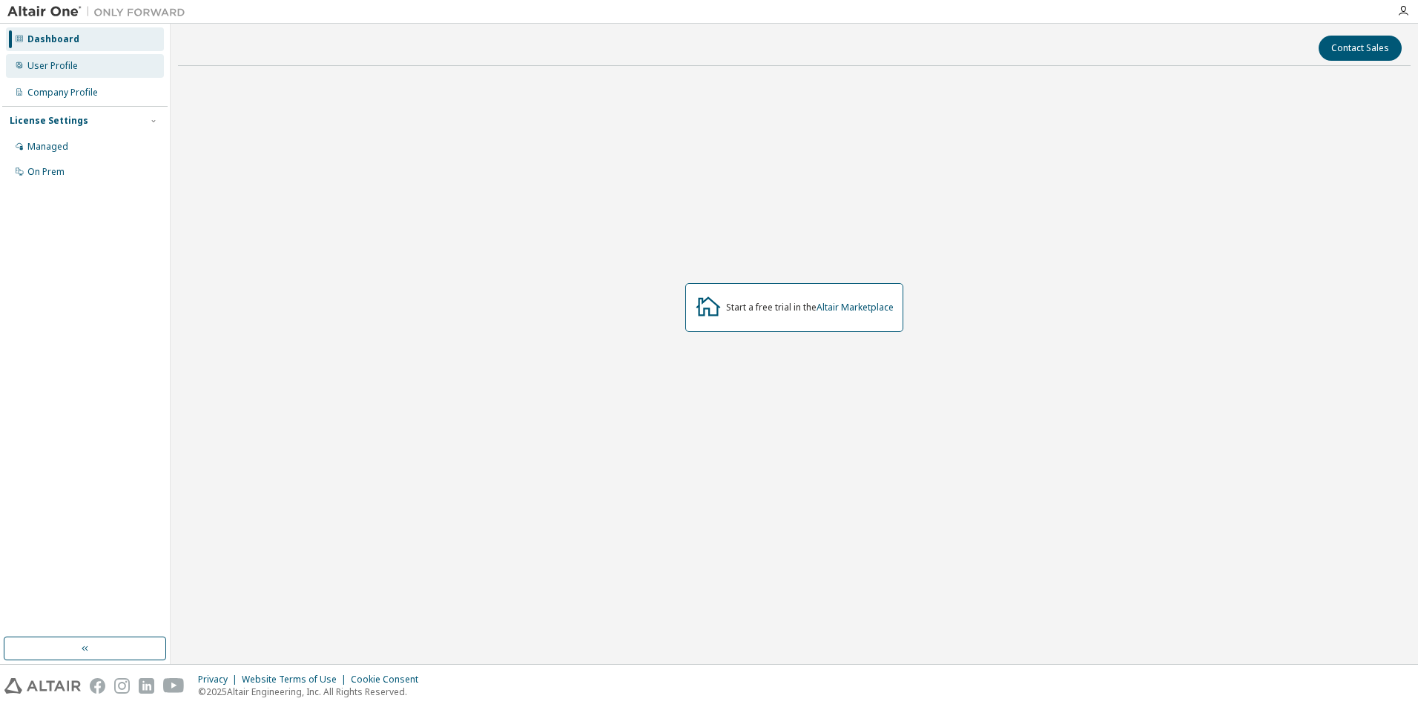
click at [72, 70] on div "User Profile" at bounding box center [52, 66] width 50 height 12
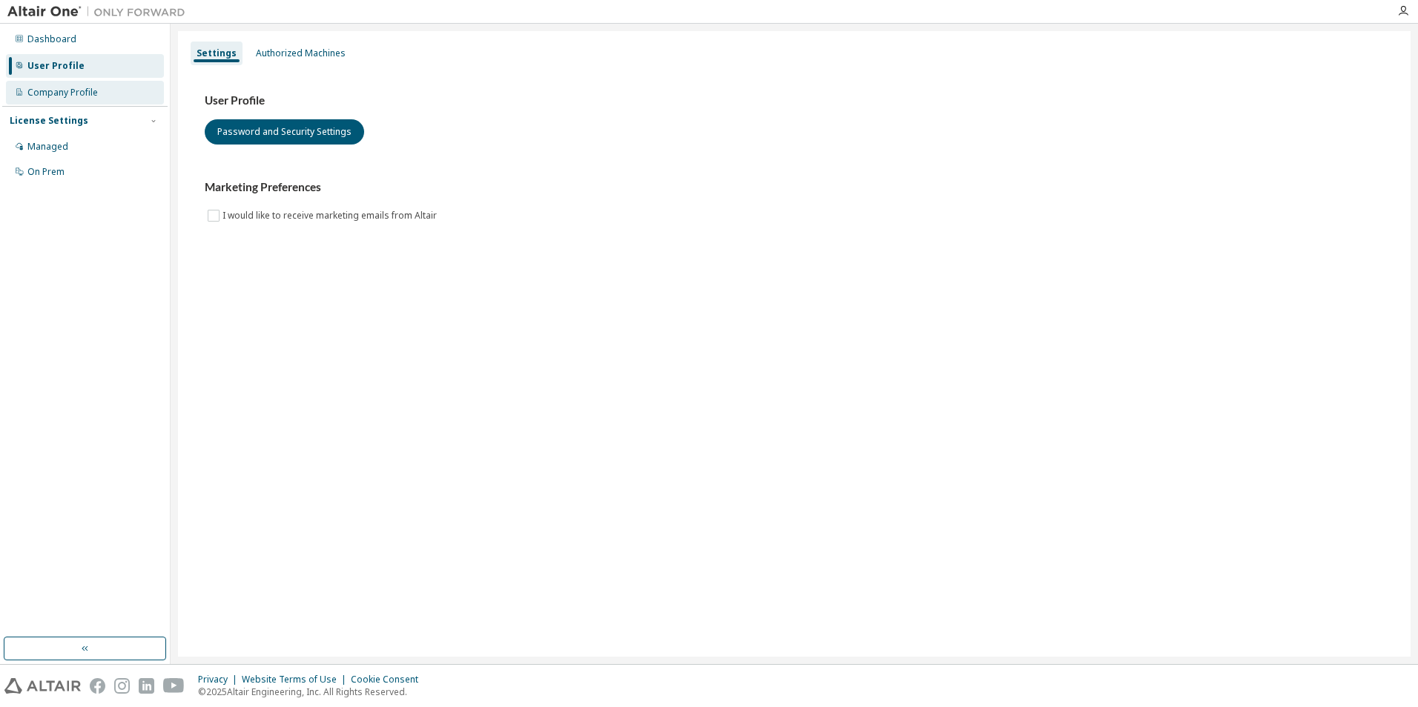
click at [71, 90] on div "Company Profile" at bounding box center [62, 93] width 70 height 12
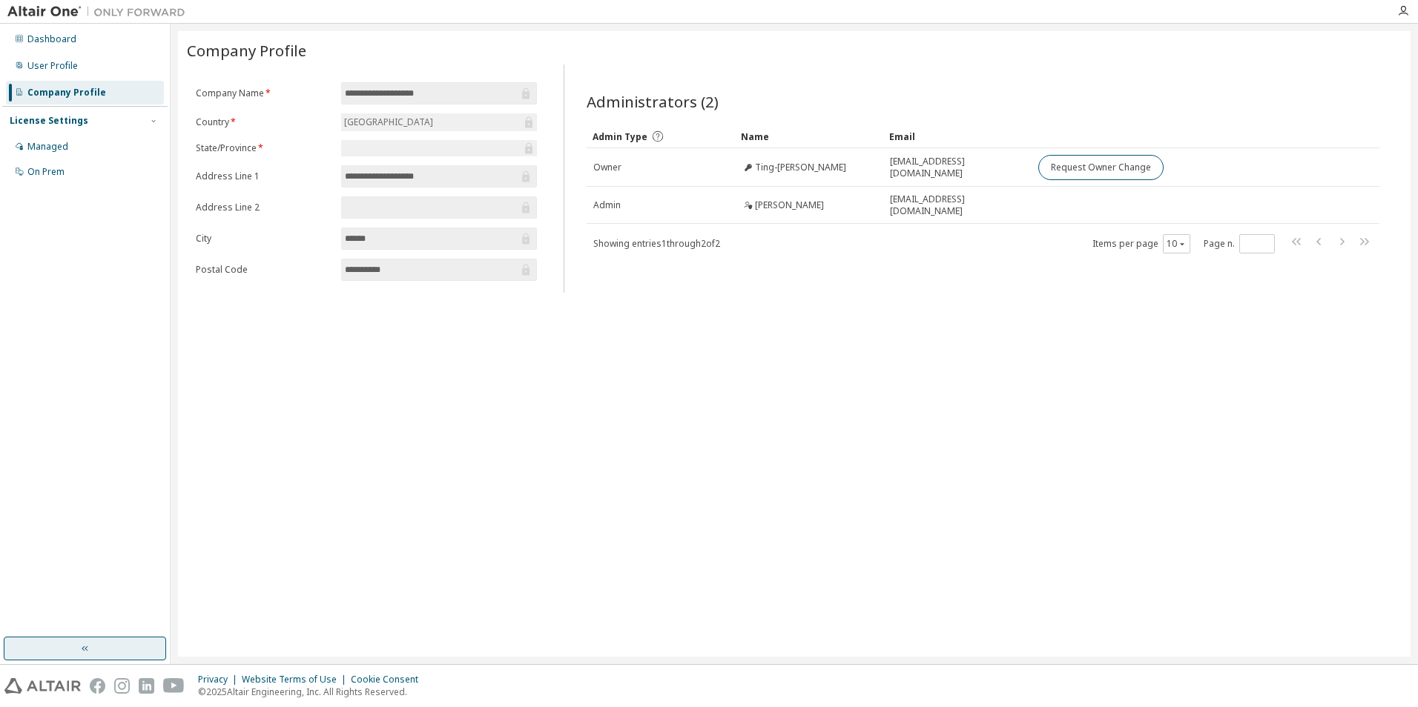
click at [118, 641] on button "button" at bounding box center [85, 649] width 162 height 24
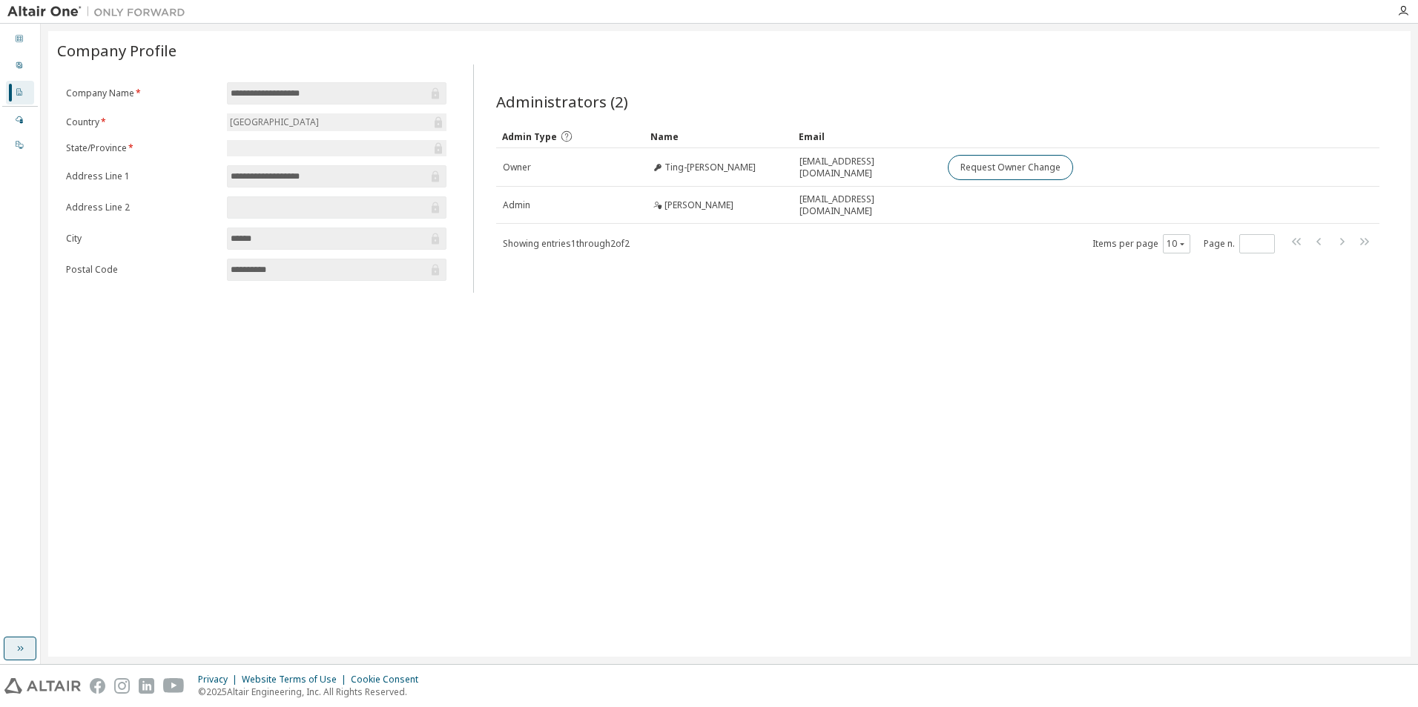
click at [13, 651] on button "button" at bounding box center [20, 649] width 33 height 24
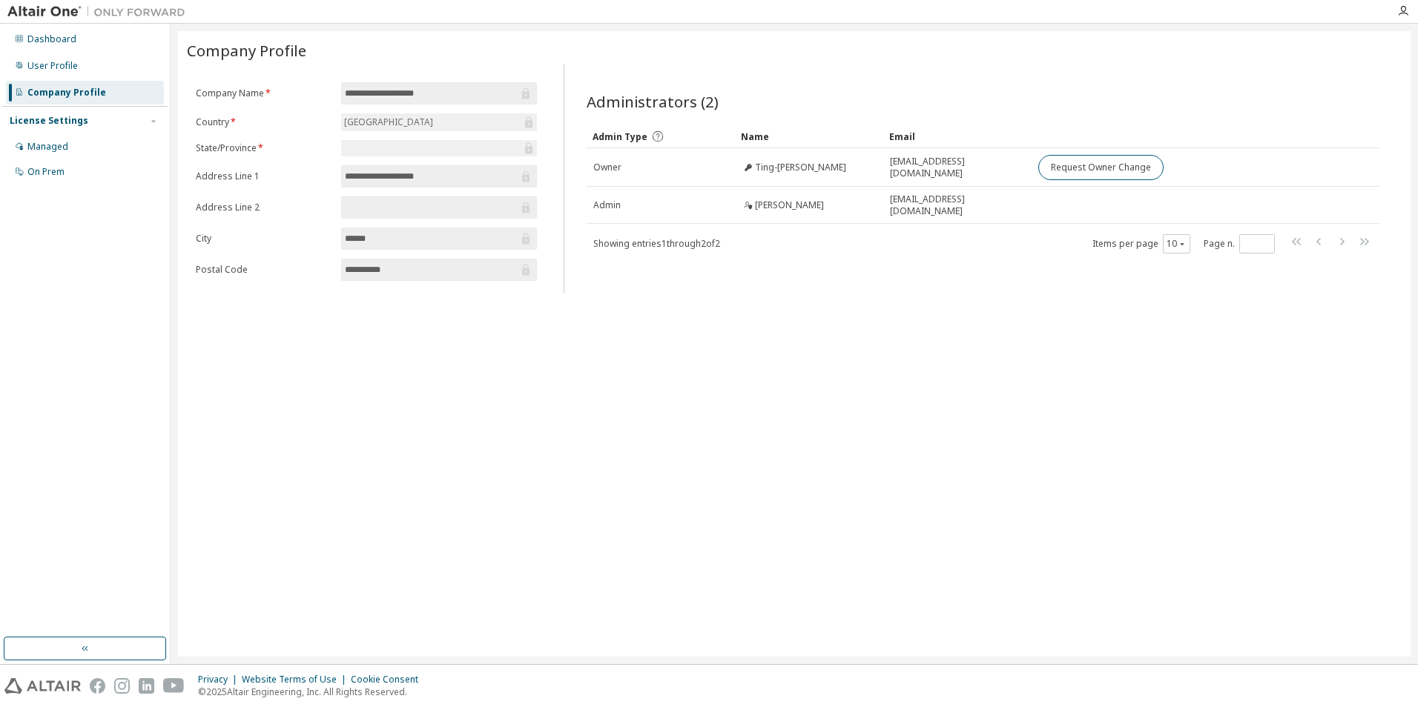
click at [106, 124] on div "License Settings" at bounding box center [85, 120] width 151 height 13
drag, startPoint x: 106, startPoint y: 124, endPoint x: 80, endPoint y: 145, distance: 33.7
click at [80, 145] on div "Managed" at bounding box center [85, 147] width 158 height 24
